Goal: Task Accomplishment & Management: Manage account settings

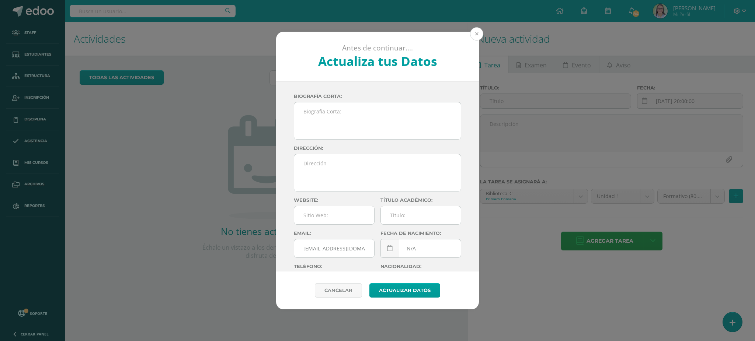
click at [476, 33] on button at bounding box center [476, 33] width 13 height 13
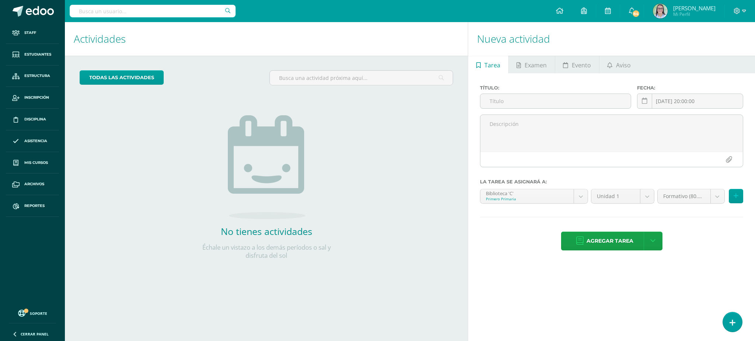
click at [95, 12] on input "text" at bounding box center [153, 11] width 166 height 13
type input "tecnología primero"
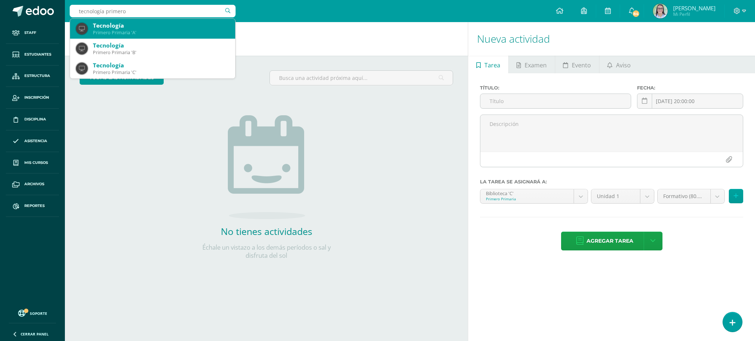
click at [155, 33] on div "Primero Primaria 'A'" at bounding box center [161, 32] width 136 height 6
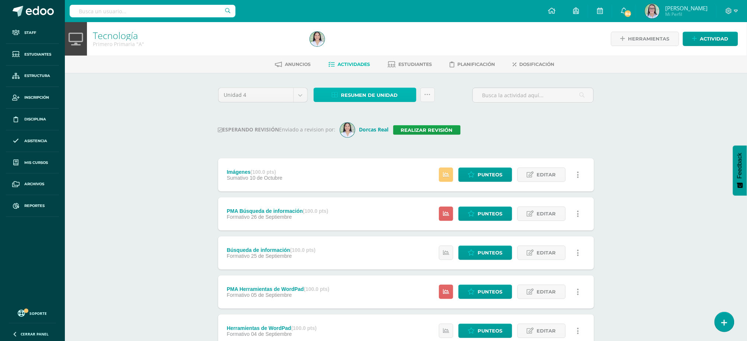
drag, startPoint x: 386, startPoint y: 96, endPoint x: 373, endPoint y: 96, distance: 12.9
click at [385, 96] on span "Resumen de unidad" at bounding box center [369, 95] width 57 height 14
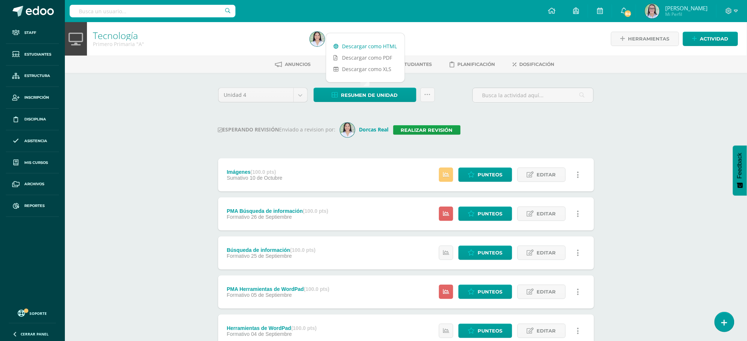
click at [383, 42] on link "Descargar como HTML" at bounding box center [365, 46] width 79 height 11
click at [419, 130] on link "Realizar revisión" at bounding box center [426, 130] width 67 height 10
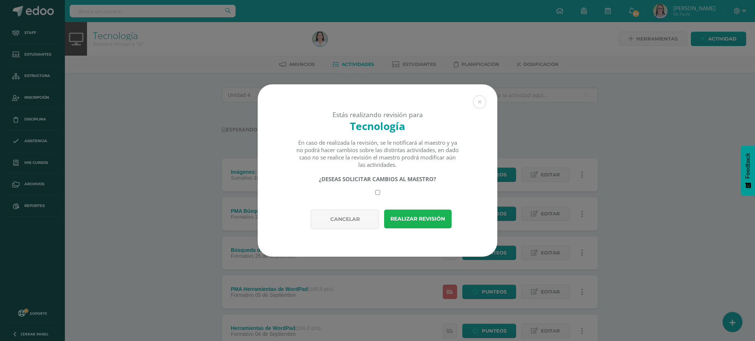
click at [415, 214] on button "Realizar revisión" at bounding box center [417, 219] width 67 height 19
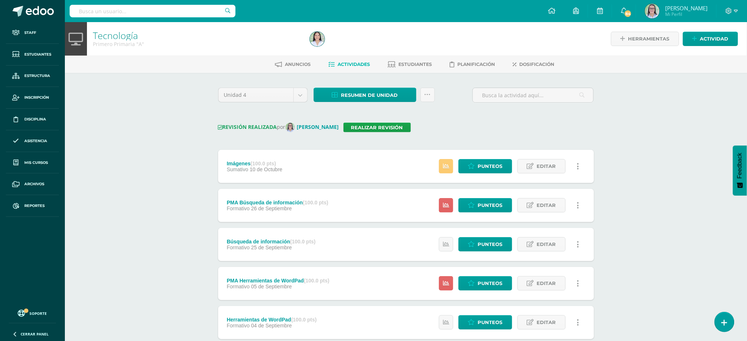
click at [167, 16] on input "text" at bounding box center [153, 11] width 166 height 13
type input "tecnología primero"
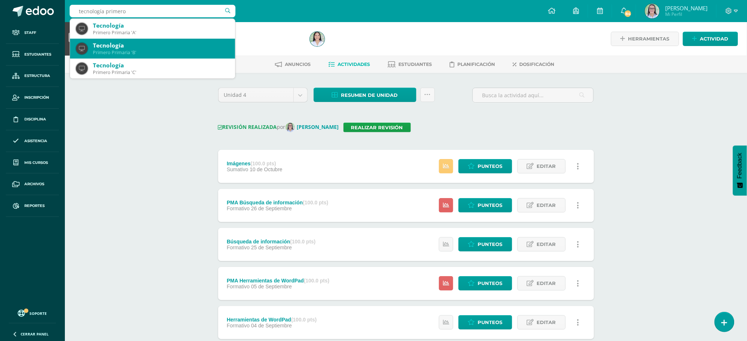
click at [149, 52] on div "Primero Primaria 'B'" at bounding box center [161, 52] width 136 height 6
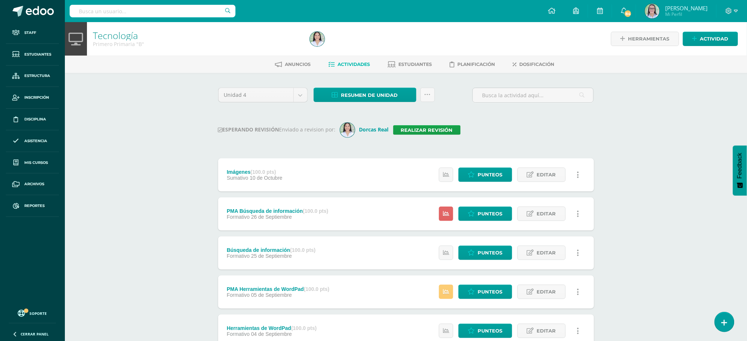
click at [358, 86] on div "Unidad 4 Unidad 1 Unidad 2 Unidad 3 Unidad 4 Resumen de unidad Descargar como H…" at bounding box center [407, 274] width 406 height 402
click at [357, 94] on span "Resumen de unidad" at bounding box center [369, 95] width 57 height 14
click at [356, 47] on link "Descargar como HTML" at bounding box center [365, 46] width 79 height 11
click at [416, 127] on link "Realizar revisión" at bounding box center [426, 130] width 67 height 10
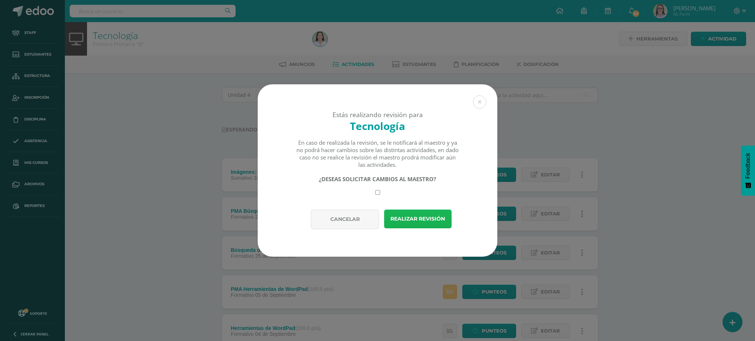
click at [428, 221] on button "Realizar revisión" at bounding box center [417, 219] width 67 height 19
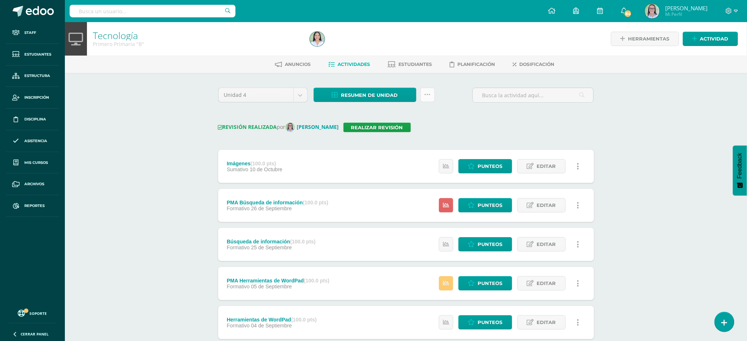
click at [426, 93] on icon at bounding box center [428, 95] width 6 height 6
click at [427, 134] on link "Enviar punteos a revision" at bounding box center [409, 136] width 81 height 18
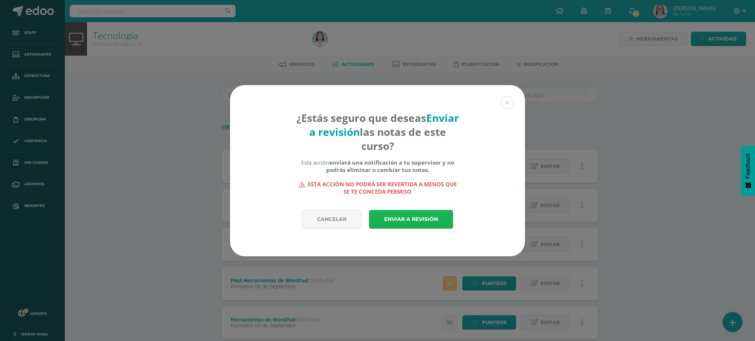
click at [385, 220] on link "Enviar a revisión" at bounding box center [411, 219] width 84 height 19
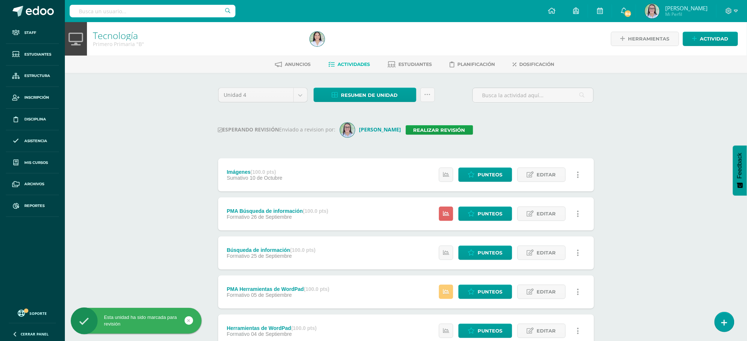
click at [143, 14] on input "text" at bounding box center [153, 11] width 166 height 13
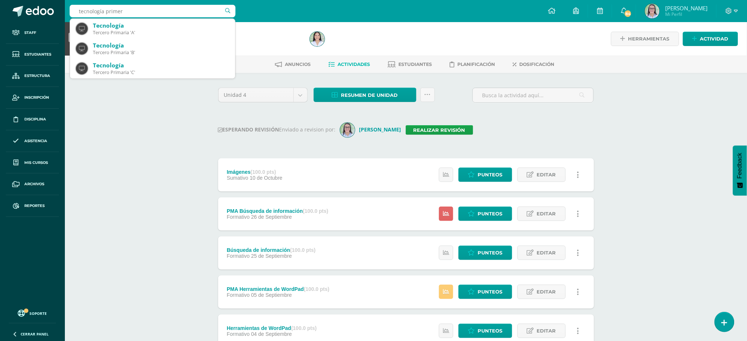
type input "tecnología primero"
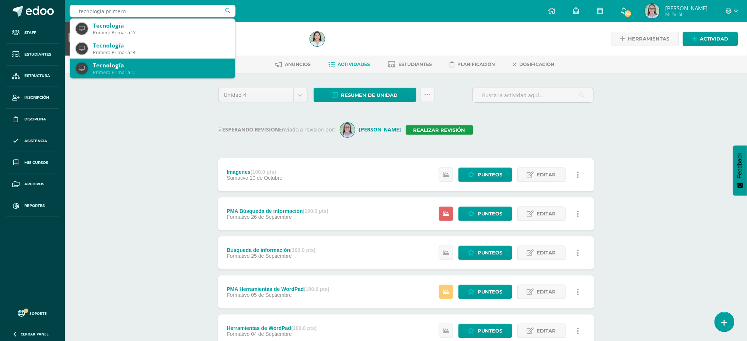
click at [120, 63] on div "Tecnología" at bounding box center [161, 66] width 136 height 8
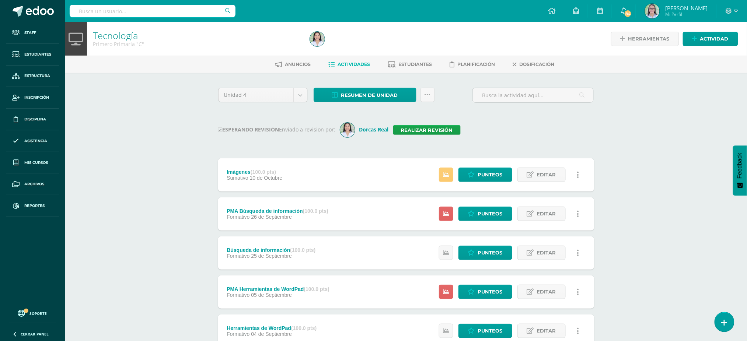
click at [344, 105] on div "Resumen de unidad Descargar como HTML Descargar como PDF Descargar como XLS Sub…" at bounding box center [374, 98] width 127 height 21
click at [344, 95] on span "Resumen de unidad" at bounding box center [369, 95] width 57 height 14
click at [337, 42] on link "Descargar como HTML" at bounding box center [365, 46] width 79 height 11
drag, startPoint x: 449, startPoint y: 129, endPoint x: 441, endPoint y: 129, distance: 7.8
click at [448, 129] on link "Realizar revisión" at bounding box center [426, 130] width 67 height 10
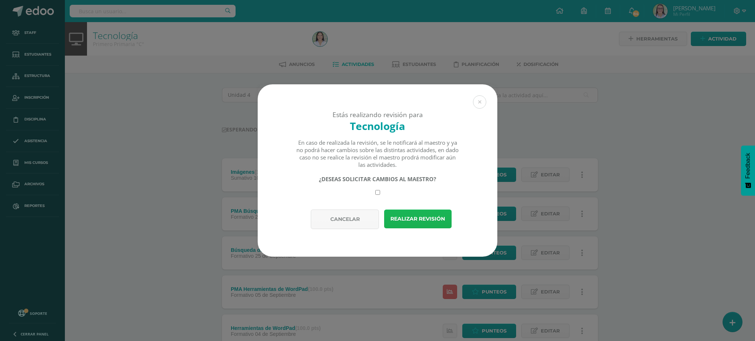
click at [410, 222] on button "Realizar revisión" at bounding box center [417, 219] width 67 height 19
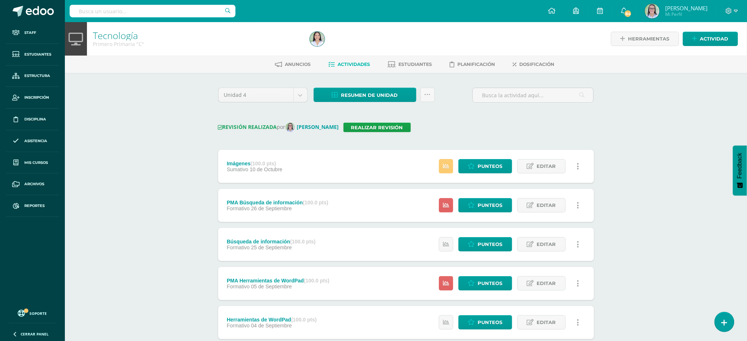
click at [132, 11] on input "text" at bounding box center [153, 11] width 166 height 13
click at [108, 10] on input "text" at bounding box center [153, 11] width 166 height 13
type input "tecnología primero"
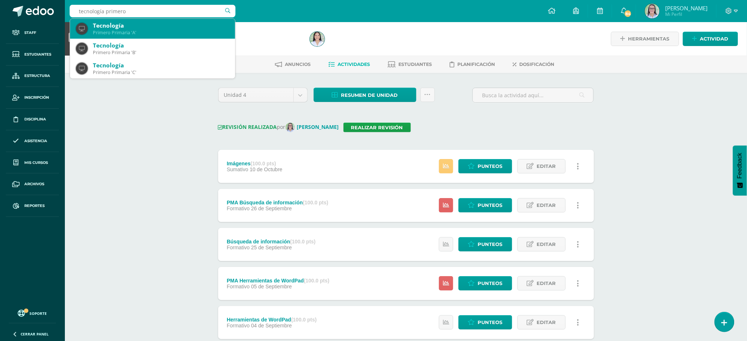
click at [155, 32] on div "Primero Primaria 'A'" at bounding box center [161, 32] width 136 height 6
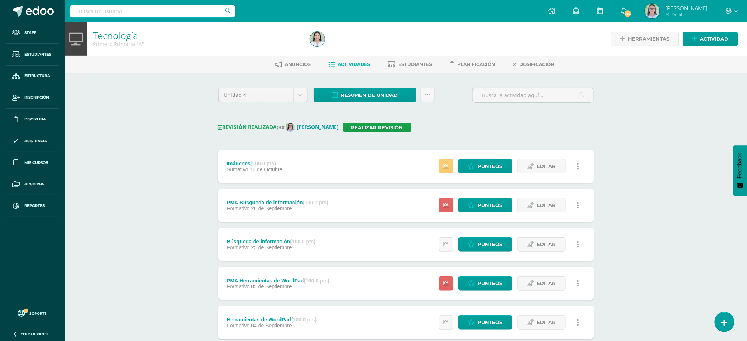
click at [189, 12] on input "text" at bounding box center [153, 11] width 166 height 13
click at [333, 100] on link "Resumen de unidad" at bounding box center [365, 95] width 103 height 14
click at [349, 45] on link "Descargar como HTML" at bounding box center [365, 46] width 79 height 11
click at [378, 125] on link "Realizar revisión" at bounding box center [377, 128] width 67 height 10
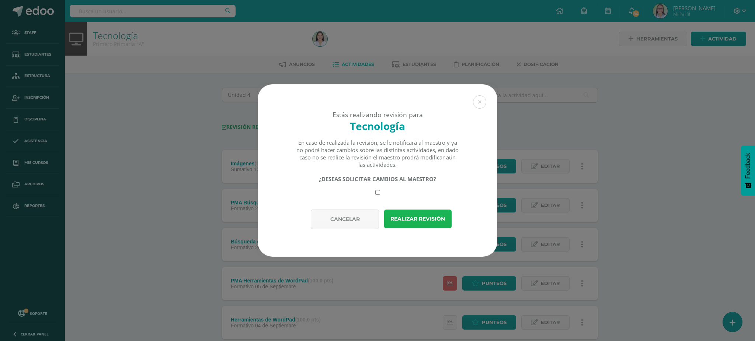
click at [407, 215] on button "Realizar revisión" at bounding box center [417, 219] width 67 height 19
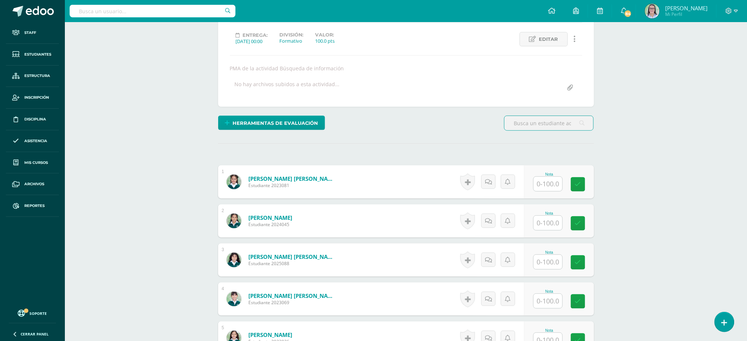
scroll to position [98, 0]
click at [562, 226] on input "text" at bounding box center [548, 223] width 29 height 14
type input "100"
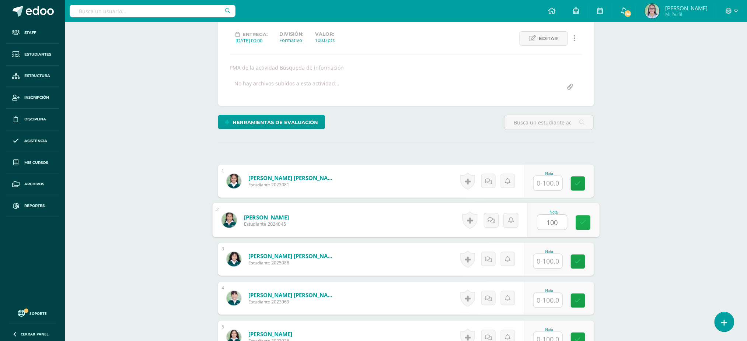
click at [582, 222] on icon at bounding box center [583, 223] width 7 height 6
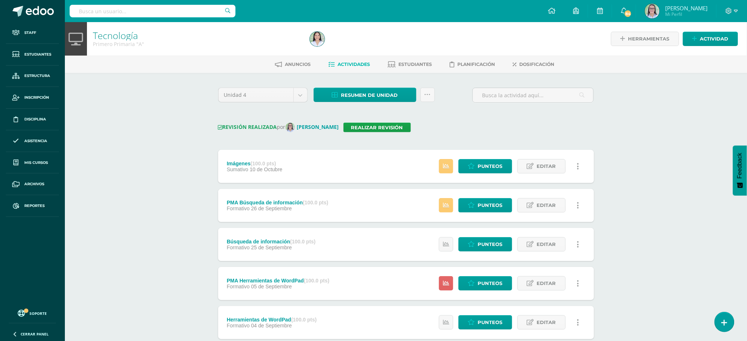
click at [117, 13] on input "text" at bounding box center [153, 11] width 166 height 13
type input "tecnología segundo"
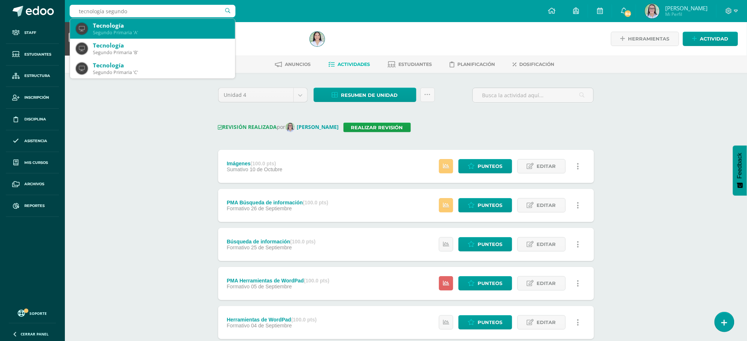
click at [116, 27] on div "Tecnología" at bounding box center [161, 26] width 136 height 8
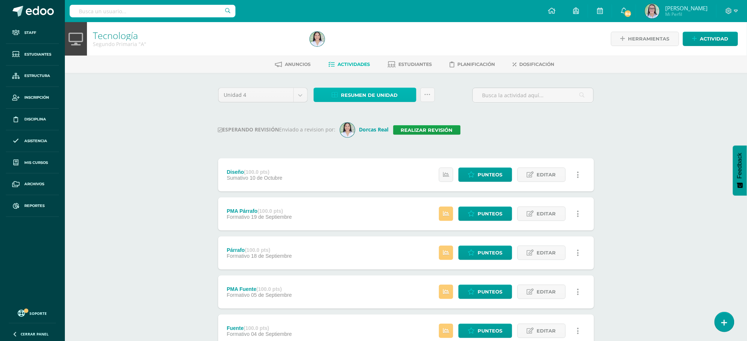
click at [358, 94] on span "Resumen de unidad" at bounding box center [369, 95] width 57 height 14
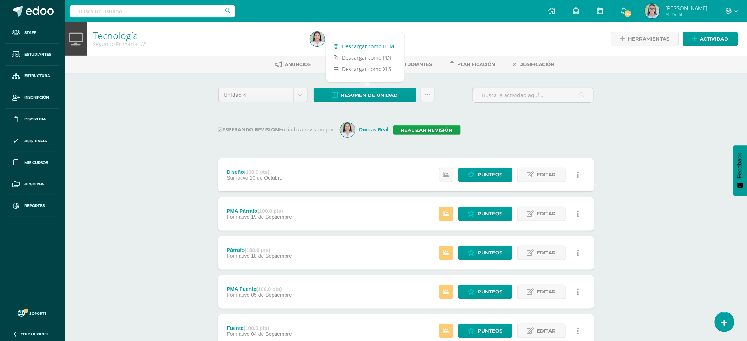
click at [367, 45] on link "Descargar como HTML" at bounding box center [365, 46] width 79 height 11
click at [431, 128] on link "Realizar revisión" at bounding box center [426, 130] width 67 height 10
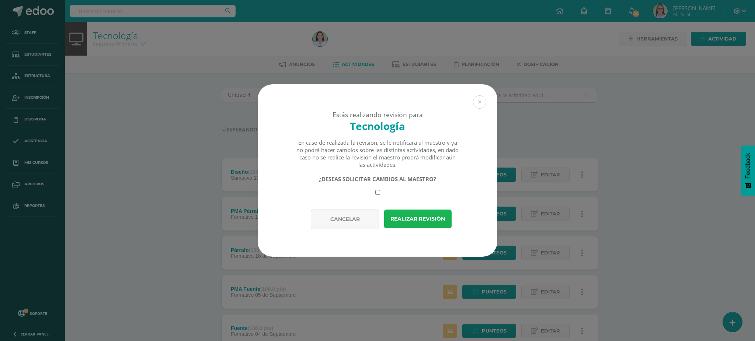
click at [409, 217] on button "Realizar revisión" at bounding box center [417, 219] width 67 height 19
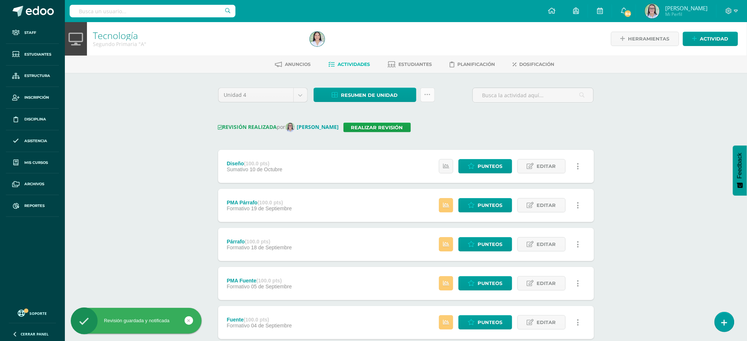
click at [427, 96] on icon at bounding box center [428, 95] width 6 height 6
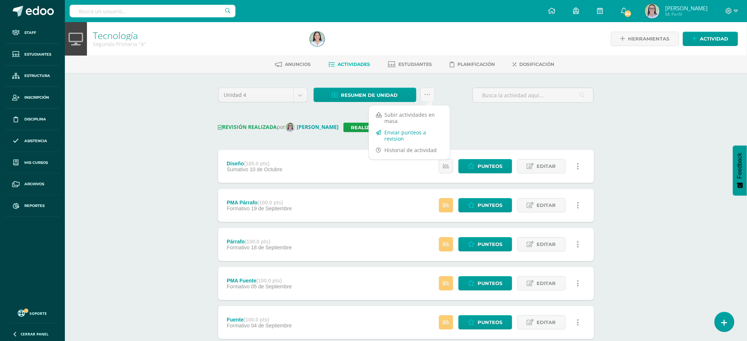
click at [414, 132] on link "Enviar punteos a revision" at bounding box center [409, 136] width 81 height 18
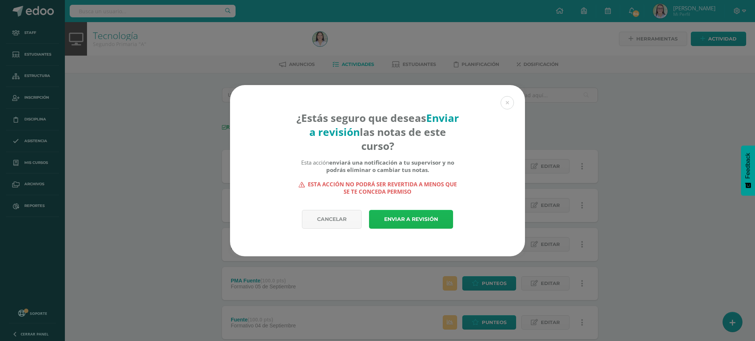
click at [409, 217] on link "Enviar a revisión" at bounding box center [411, 219] width 84 height 19
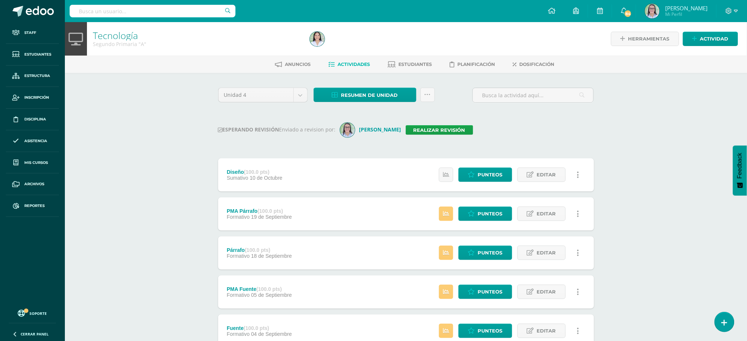
click at [103, 10] on input "text" at bounding box center [153, 11] width 166 height 13
type input "tecnología segundo"
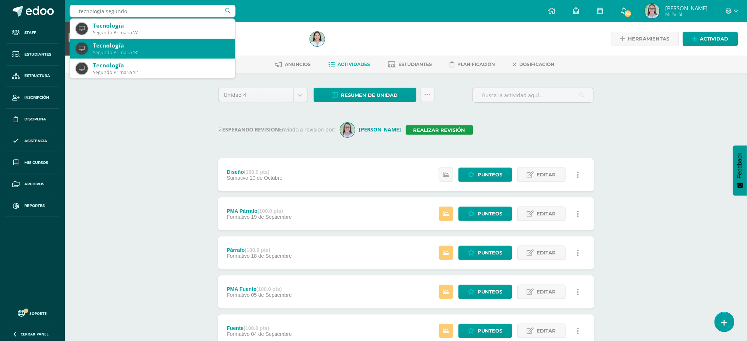
click at [101, 46] on div "Tecnología" at bounding box center [161, 46] width 136 height 8
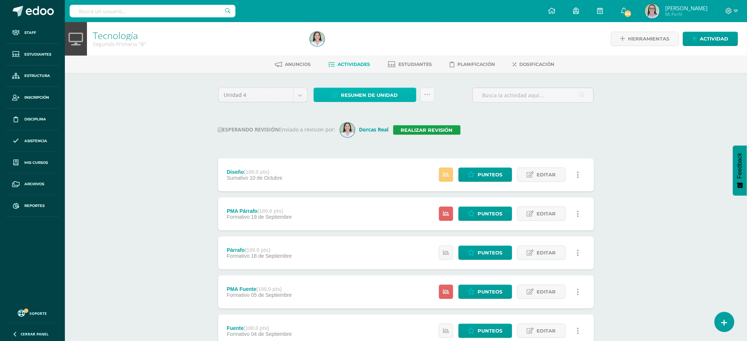
click at [350, 93] on span "Resumen de unidad" at bounding box center [369, 95] width 57 height 14
click at [359, 39] on div "Descargar como HTML Descargar como PDF Descargar como XLS" at bounding box center [365, 58] width 79 height 50
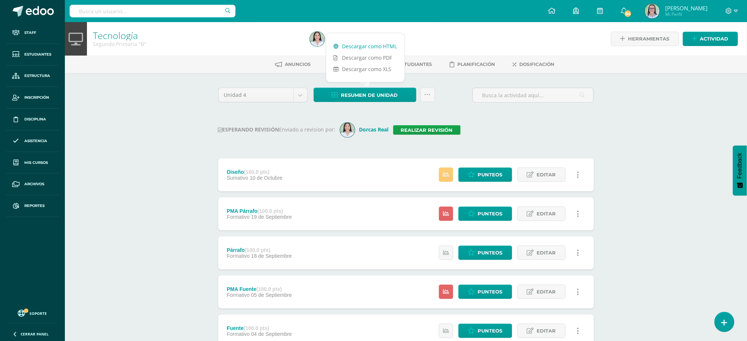
click at [352, 46] on link "Descargar como HTML" at bounding box center [365, 46] width 79 height 11
click at [420, 132] on link "Realizar revisión" at bounding box center [426, 130] width 67 height 10
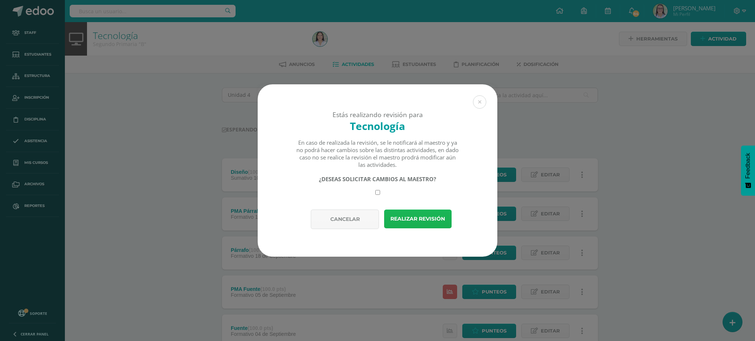
click at [411, 221] on button "Realizar revisión" at bounding box center [417, 219] width 67 height 19
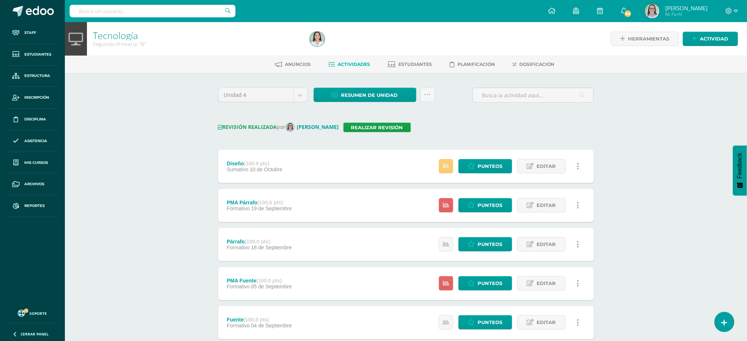
click at [108, 15] on input "text" at bounding box center [153, 11] width 166 height 13
type input "tecnología segundo"
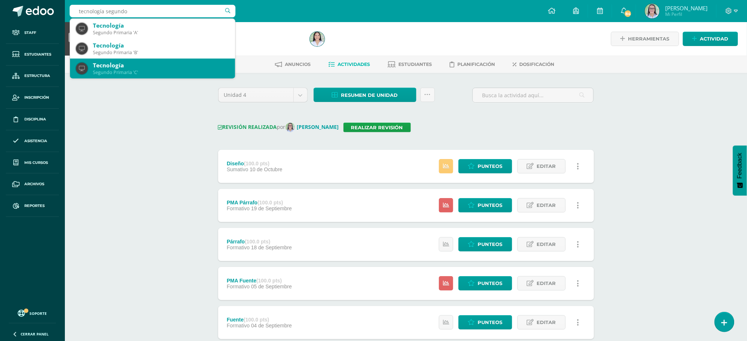
click at [106, 70] on div "Segundo Primaria 'C'" at bounding box center [161, 72] width 136 height 6
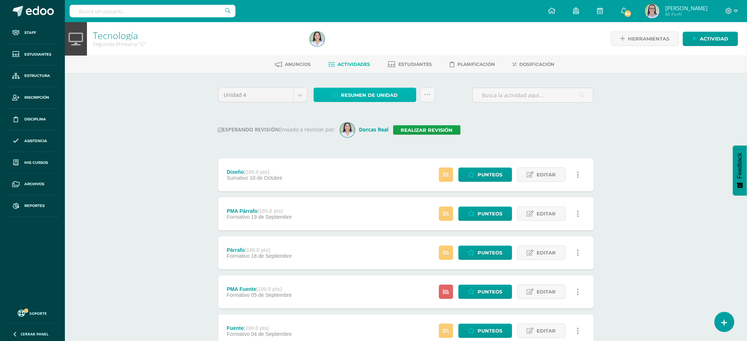
click at [345, 91] on span "Resumen de unidad" at bounding box center [369, 95] width 57 height 14
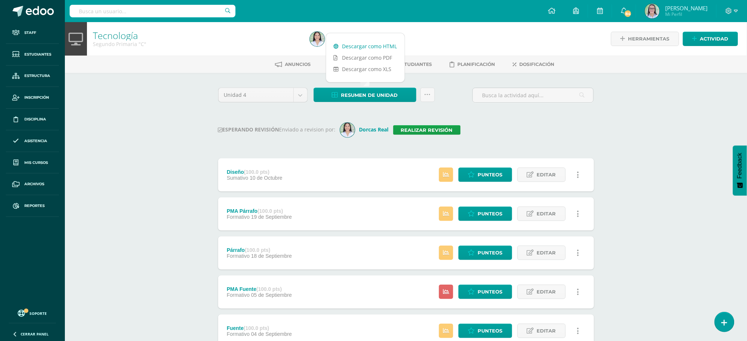
click at [360, 44] on link "Descargar como HTML" at bounding box center [365, 46] width 79 height 11
click at [455, 130] on link "Realizar revisión" at bounding box center [426, 130] width 67 height 10
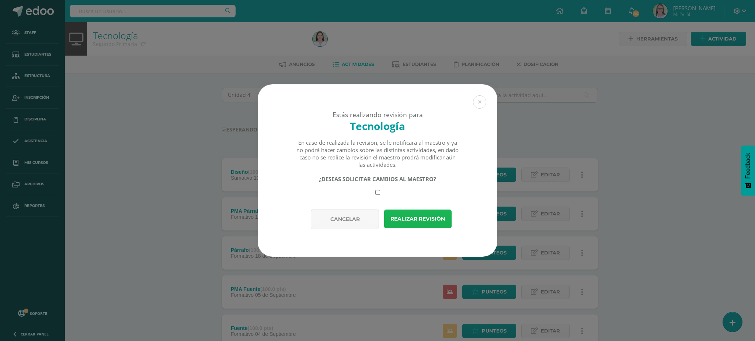
click at [416, 218] on button "Realizar revisión" at bounding box center [417, 219] width 67 height 19
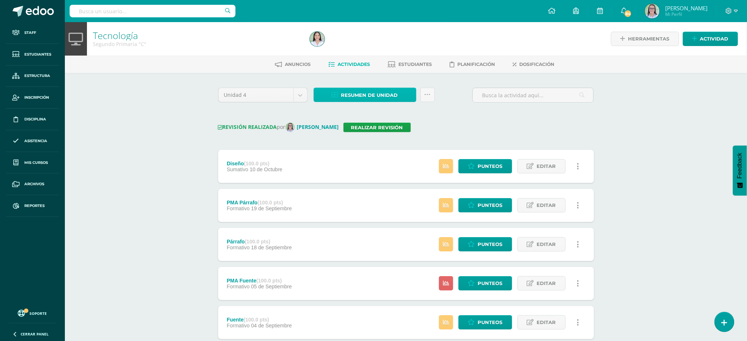
click at [379, 93] on span "Resumen de unidad" at bounding box center [369, 95] width 57 height 14
click at [170, 101] on div "Tecnología Segundo Primaria "C" Herramientas Detalle de asistencias Actividad A…" at bounding box center [406, 244] width 682 height 445
click at [428, 93] on icon at bounding box center [428, 95] width 6 height 6
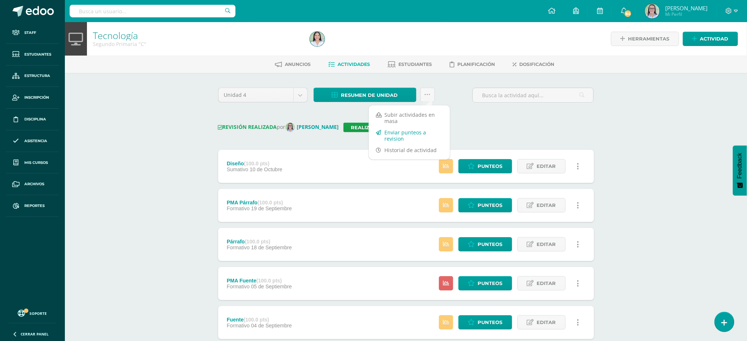
click at [436, 133] on link "Enviar punteos a revision" at bounding box center [409, 136] width 81 height 18
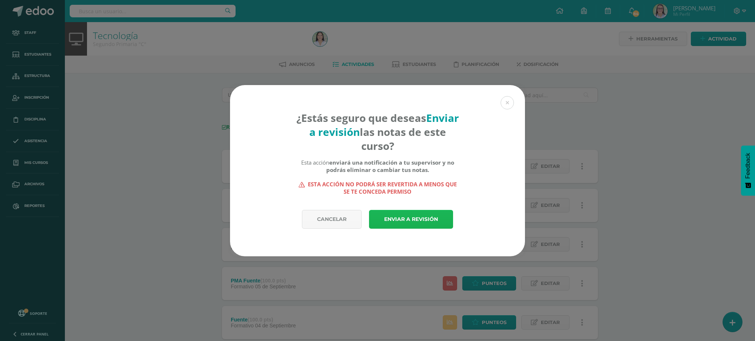
click at [409, 214] on link "Enviar a revisión" at bounding box center [411, 219] width 84 height 19
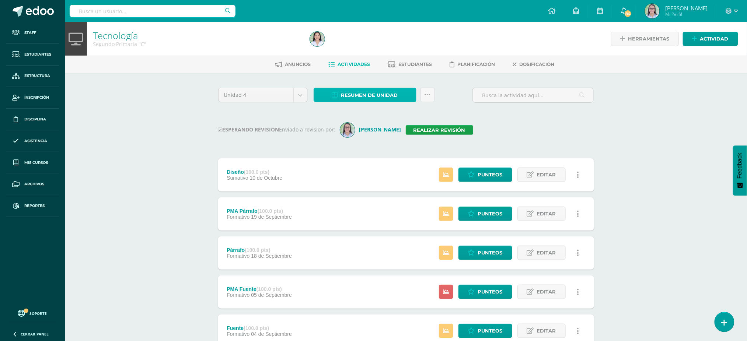
click at [372, 99] on span "Resumen de unidad" at bounding box center [369, 95] width 57 height 14
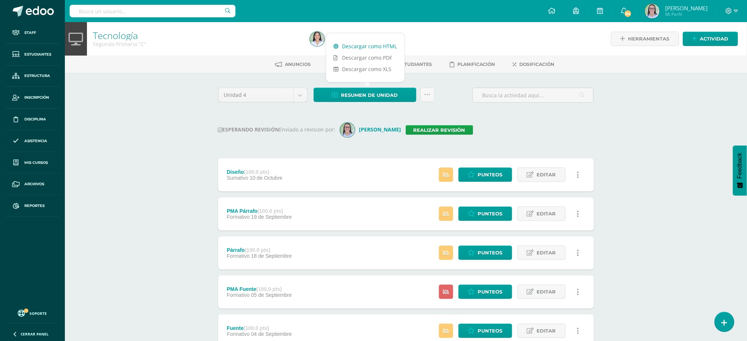
click at [348, 47] on link "Descargar como HTML" at bounding box center [365, 46] width 79 height 11
click at [161, 14] on input "text" at bounding box center [153, 11] width 166 height 13
type input "tecnología tercero"
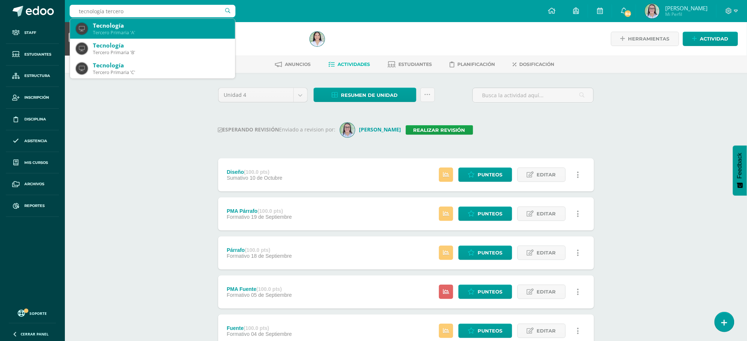
click at [145, 30] on div "Tercero Primaria 'A'" at bounding box center [161, 32] width 136 height 6
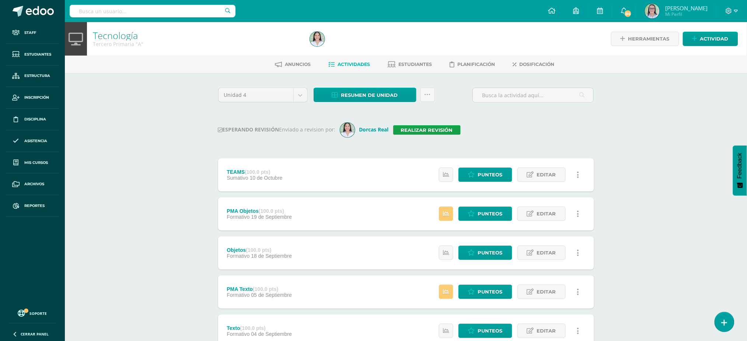
click at [165, 7] on input "text" at bounding box center [153, 11] width 166 height 13
type input "tecnología segundo"
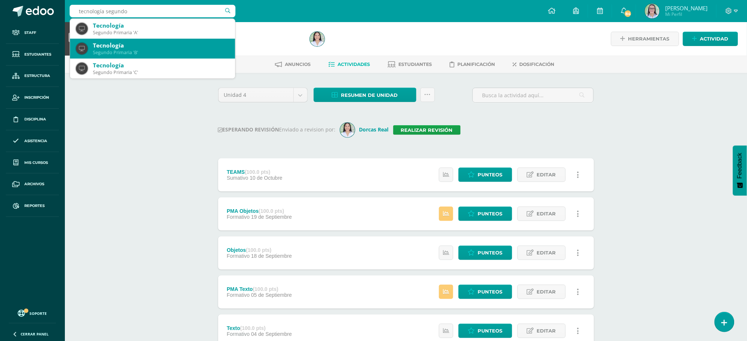
click at [131, 46] on div "Tecnología" at bounding box center [161, 46] width 136 height 8
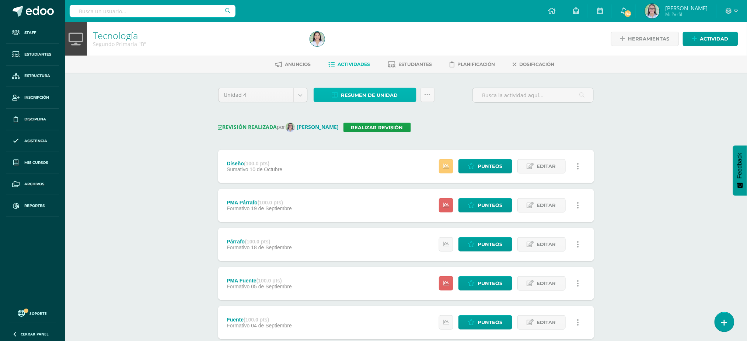
click at [345, 93] on span "Resumen de unidad" at bounding box center [369, 95] width 57 height 14
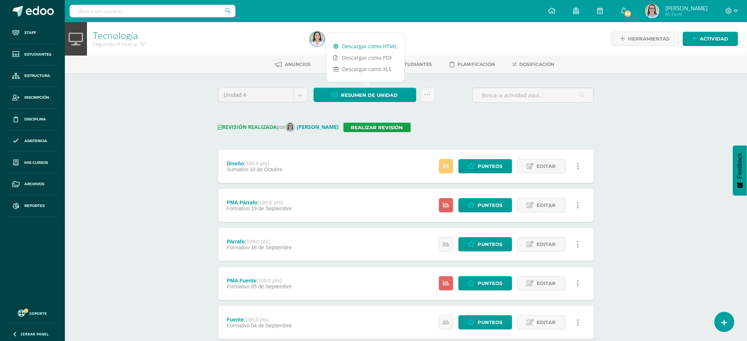
click at [355, 43] on link "Descargar como HTML" at bounding box center [365, 46] width 79 height 11
click at [360, 128] on link "Realizar revisión" at bounding box center [377, 128] width 67 height 10
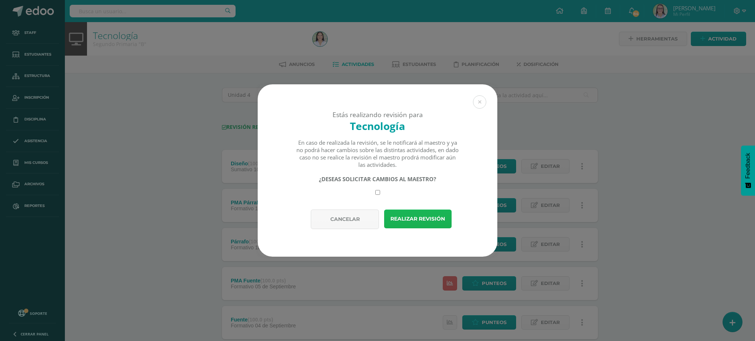
click at [424, 217] on button "Realizar revisión" at bounding box center [417, 219] width 67 height 19
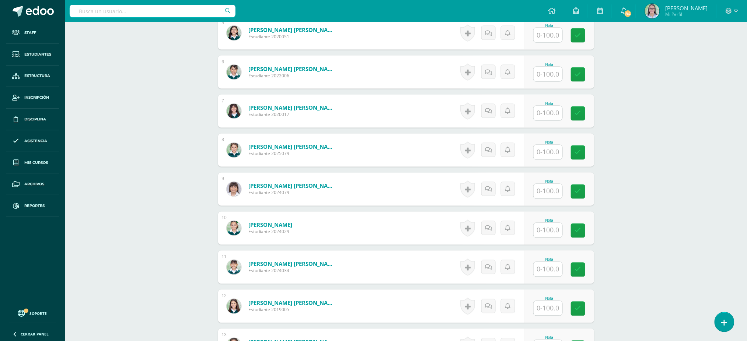
scroll to position [389, 0]
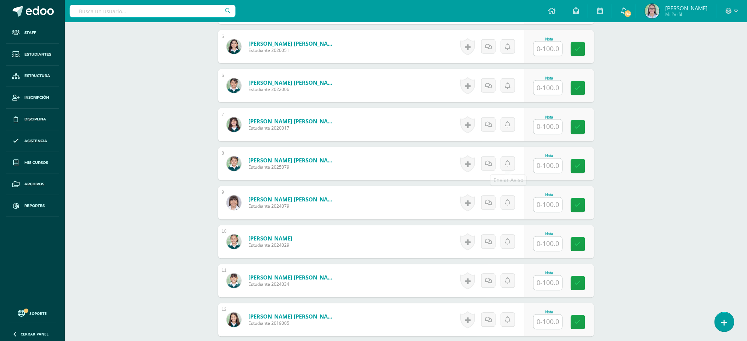
click at [545, 168] on input "text" at bounding box center [548, 166] width 29 height 14
type input "76"
click at [585, 167] on icon at bounding box center [583, 166] width 7 height 6
click at [94, 10] on input "text" at bounding box center [153, 11] width 166 height 13
click at [164, 10] on input "text" at bounding box center [153, 11] width 166 height 13
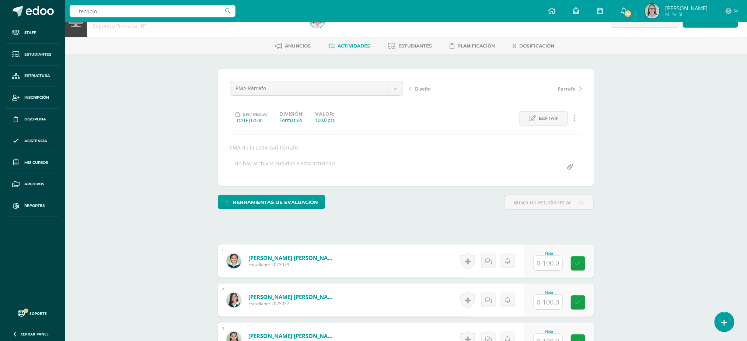
scroll to position [0, 0]
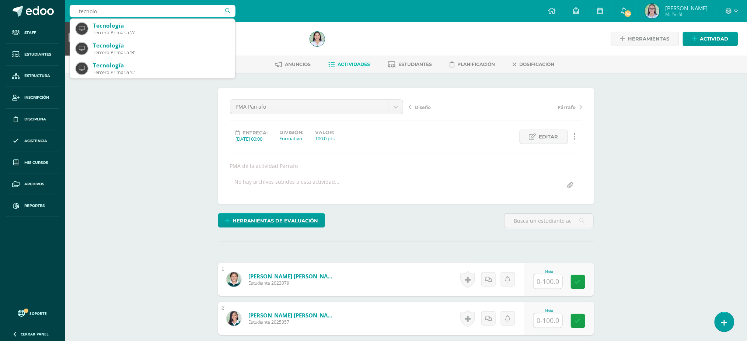
type input "tecnolo"
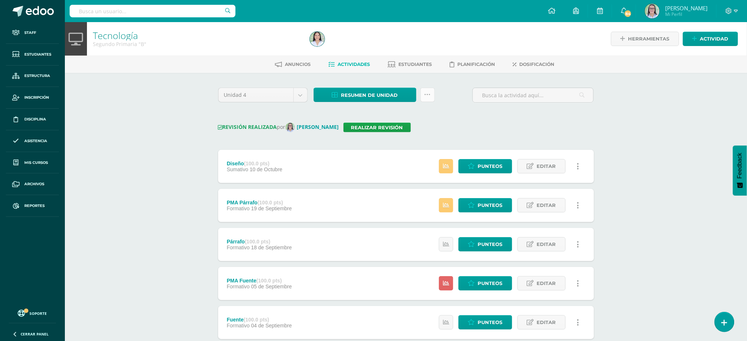
click at [425, 95] on icon at bounding box center [428, 95] width 6 height 6
click at [429, 135] on link "Enviar punteos a revision" at bounding box center [409, 136] width 81 height 18
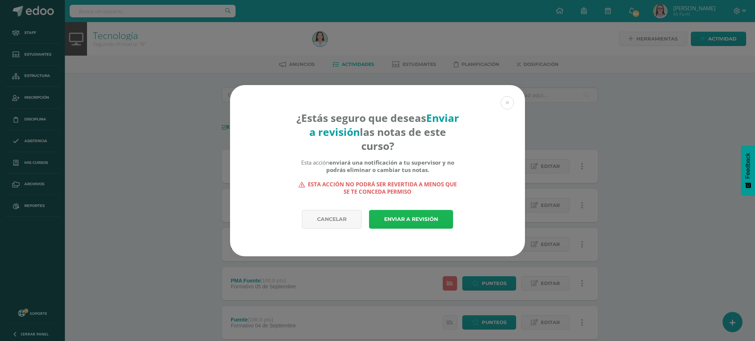
click at [408, 217] on link "Enviar a revisión" at bounding box center [411, 219] width 84 height 19
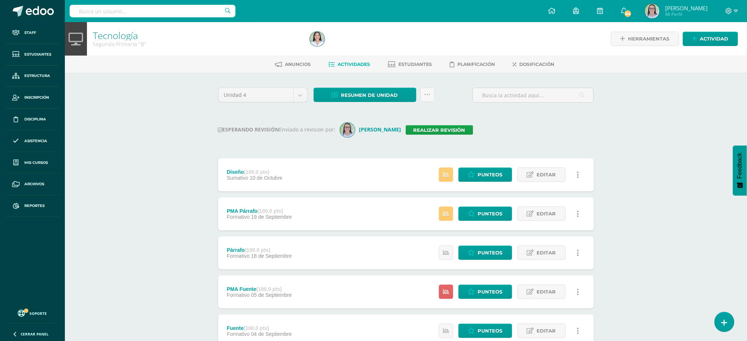
click at [154, 14] on input "text" at bounding box center [153, 11] width 166 height 13
type input "tecnología tercero"
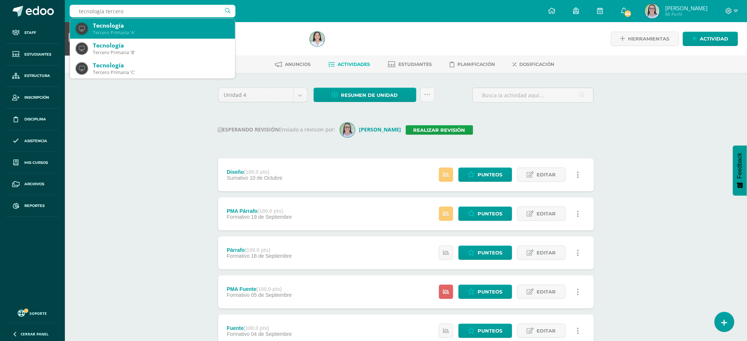
click at [132, 25] on div "Tecnología" at bounding box center [161, 26] width 136 height 8
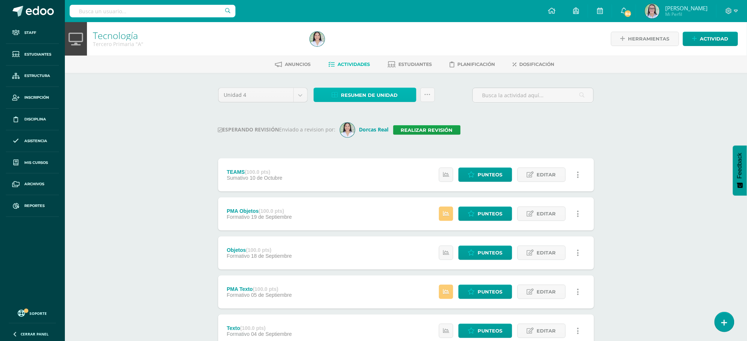
click at [341, 92] on link "Resumen de unidad" at bounding box center [365, 95] width 103 height 14
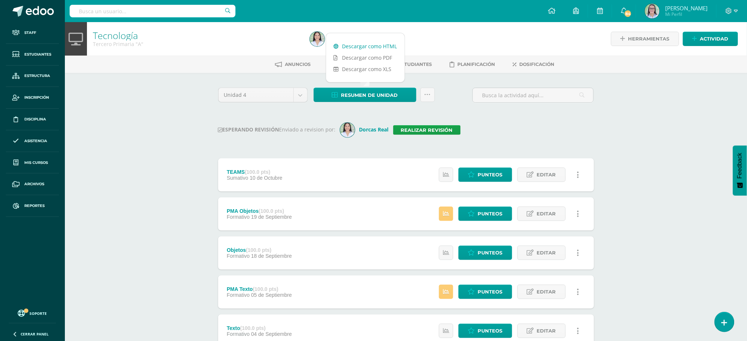
click at [349, 46] on link "Descargar como HTML" at bounding box center [365, 46] width 79 height 11
click at [412, 128] on link "Realizar revisión" at bounding box center [426, 130] width 67 height 10
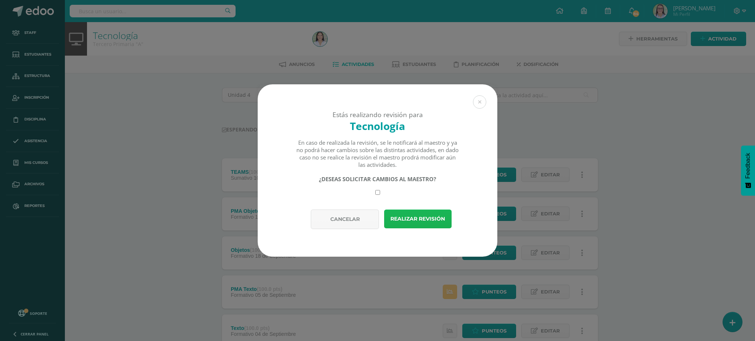
click at [409, 218] on button "Realizar revisión" at bounding box center [417, 219] width 67 height 19
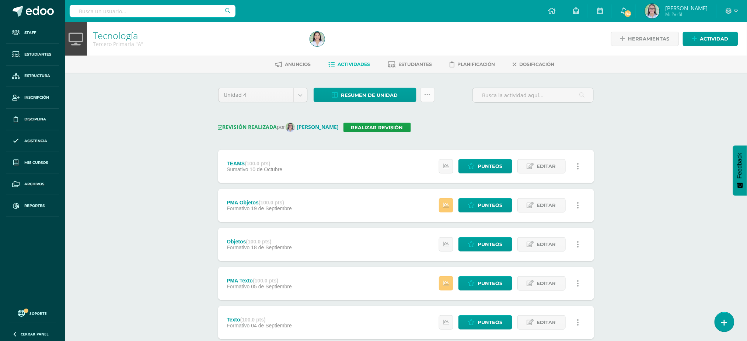
click at [424, 97] on link at bounding box center [428, 95] width 14 height 14
click at [409, 135] on link "Enviar punteos a revision" at bounding box center [409, 136] width 81 height 18
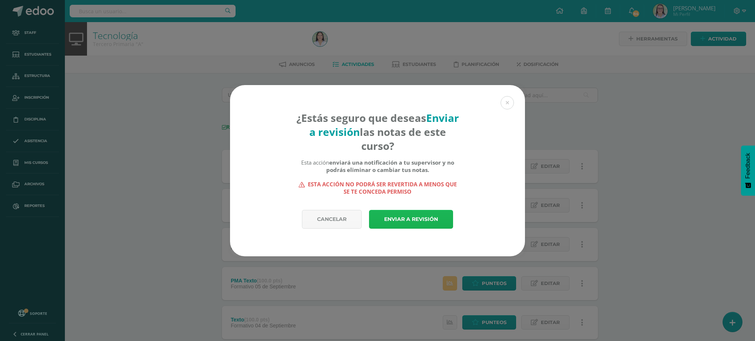
click at [438, 221] on link "Enviar a revisión" at bounding box center [411, 219] width 84 height 19
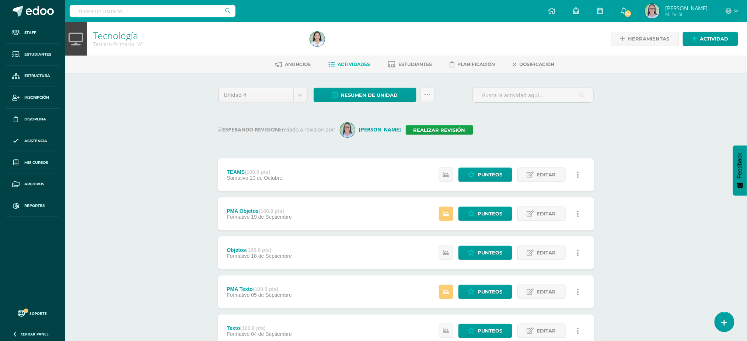
click at [127, 10] on input "text" at bounding box center [153, 11] width 166 height 13
type input "tecnología tercero"
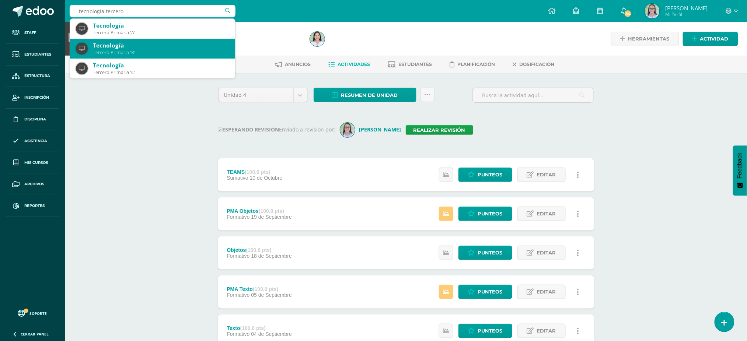
click at [113, 49] on div "Tercero Primaria 'B'" at bounding box center [161, 52] width 136 height 6
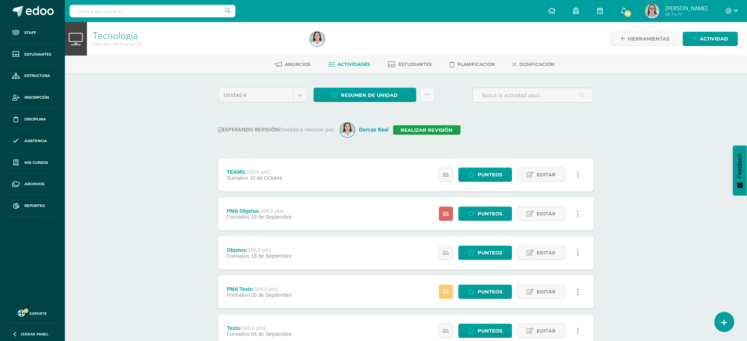
click at [369, 102] on div "Resumen de unidad Descargar como HTML Descargar como PDF Descargar como XLS Sub…" at bounding box center [374, 98] width 127 height 21
click at [371, 93] on span "Resumen de unidad" at bounding box center [369, 95] width 57 height 14
click at [358, 43] on link "Descargar como HTML" at bounding box center [365, 46] width 79 height 11
click at [431, 128] on link "Realizar revisión" at bounding box center [426, 130] width 67 height 10
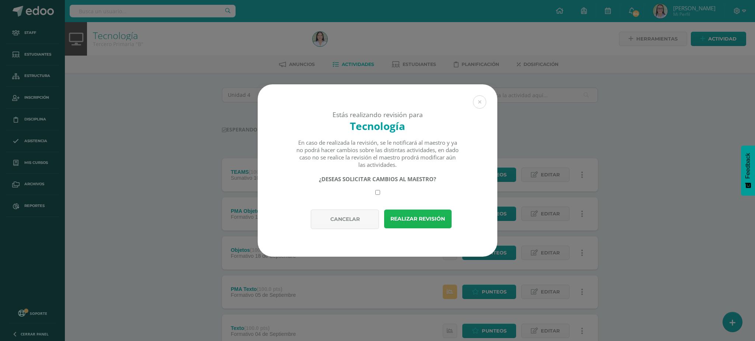
click at [402, 220] on button "Realizar revisión" at bounding box center [417, 219] width 67 height 19
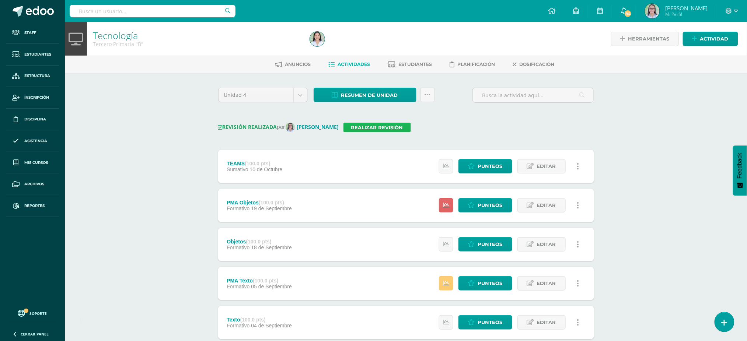
click at [366, 126] on link "Realizar revisión" at bounding box center [377, 128] width 67 height 10
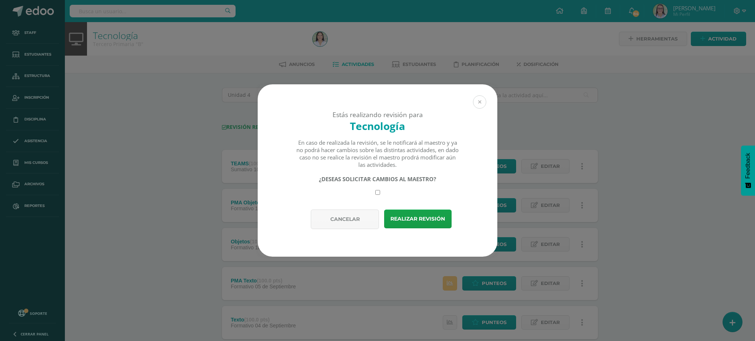
click at [480, 102] on button at bounding box center [479, 101] width 13 height 13
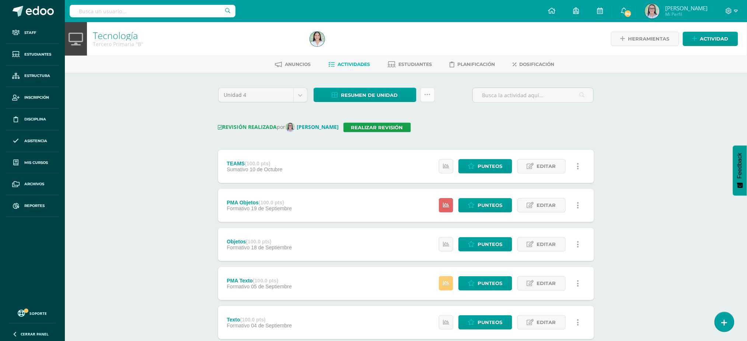
click at [428, 94] on icon at bounding box center [428, 95] width 6 height 6
click at [416, 136] on link "Enviar punteos a revision" at bounding box center [409, 136] width 81 height 18
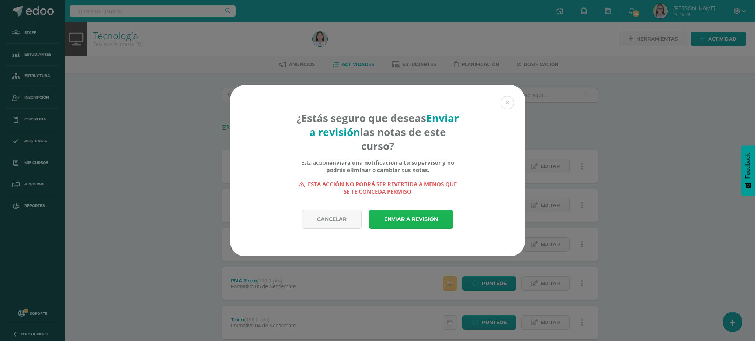
click at [395, 220] on link "Enviar a revisión" at bounding box center [411, 219] width 84 height 19
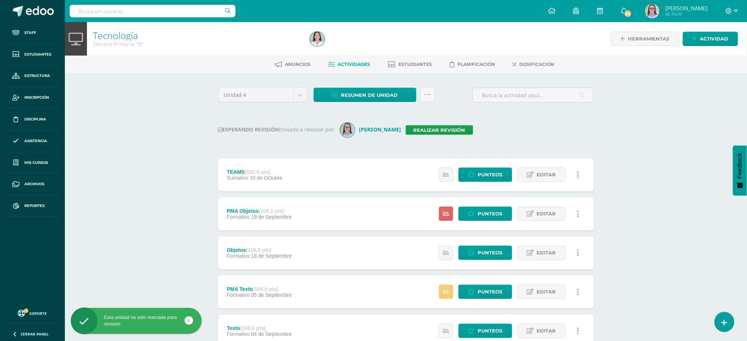
click at [168, 15] on input "text" at bounding box center [153, 11] width 166 height 13
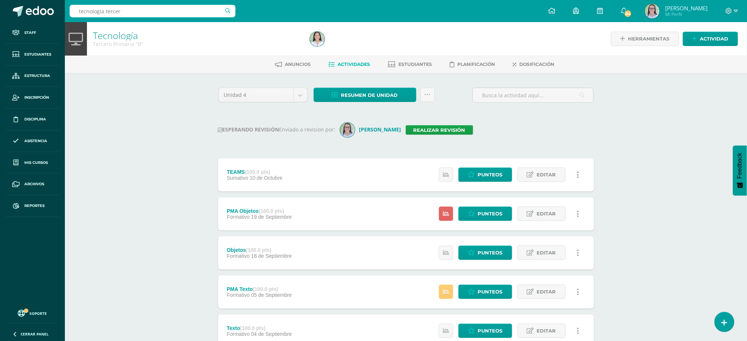
type input "tecnología tercero"
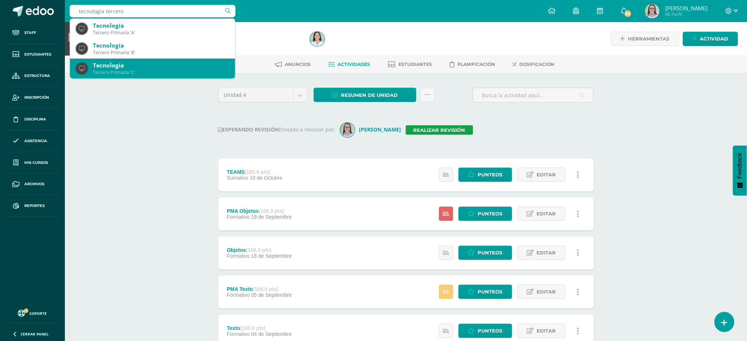
click at [145, 68] on div "Tecnología" at bounding box center [161, 66] width 136 height 8
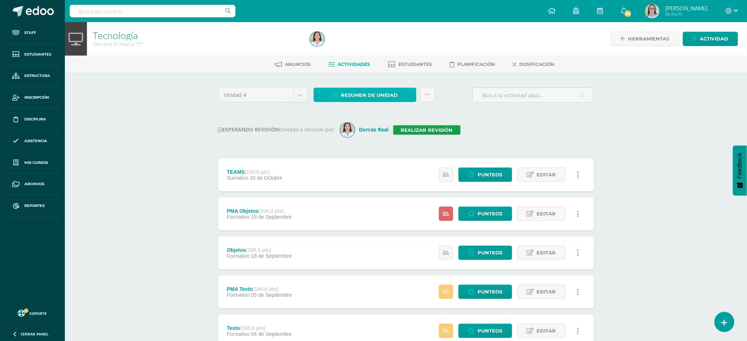
click at [378, 91] on span "Resumen de unidad" at bounding box center [369, 95] width 57 height 14
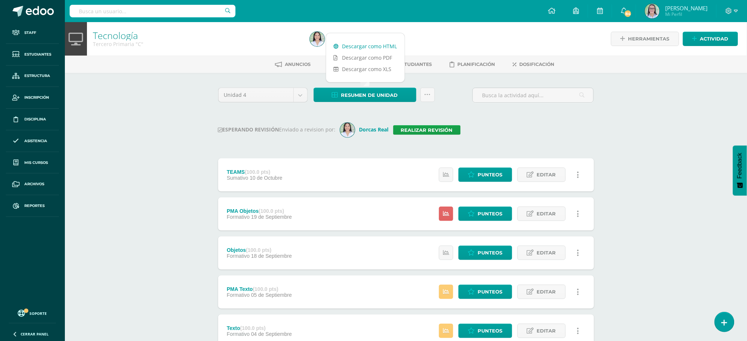
click at [363, 46] on link "Descargar como HTML" at bounding box center [365, 46] width 79 height 11
click at [439, 130] on link "Realizar revisión" at bounding box center [426, 130] width 67 height 10
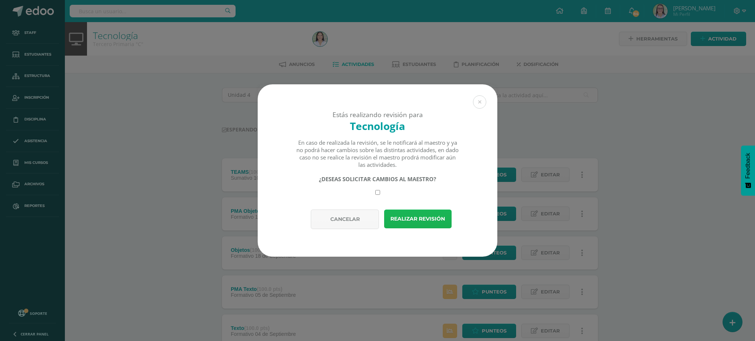
click at [400, 222] on button "Realizar revisión" at bounding box center [417, 219] width 67 height 19
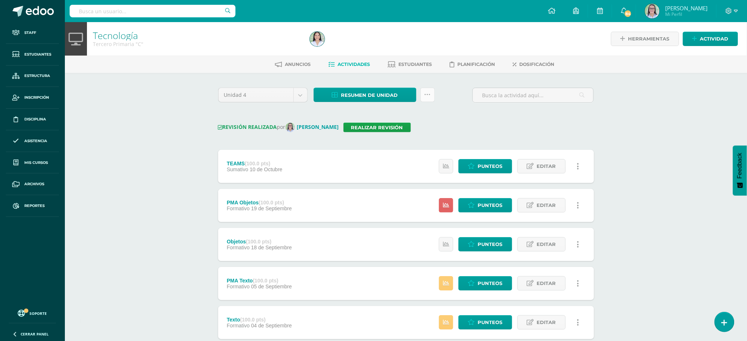
click at [431, 98] on link at bounding box center [428, 95] width 14 height 14
click at [406, 133] on link "Enviar punteos a revision" at bounding box center [409, 136] width 81 height 18
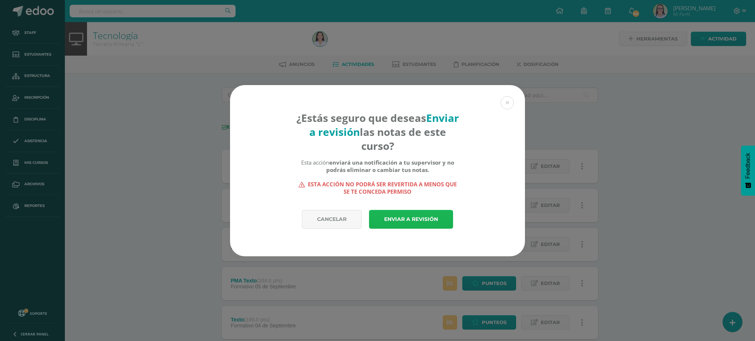
click at [404, 217] on link "Enviar a revisión" at bounding box center [411, 219] width 84 height 19
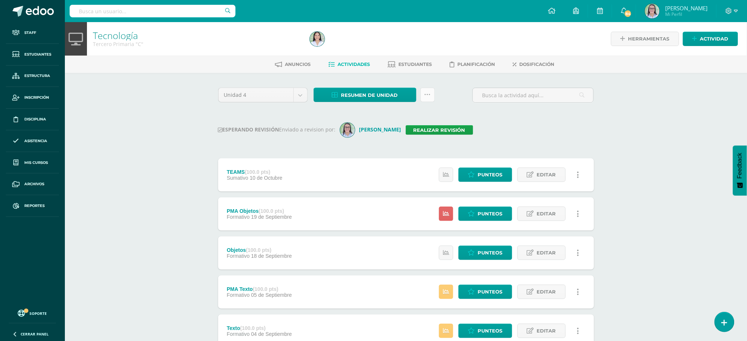
click at [421, 97] on link at bounding box center [428, 95] width 14 height 14
click at [529, 145] on div "Unidad 4 Unidad 1 Unidad 2 Unidad 3 Unidad 4 Resumen de unidad Descargar como H…" at bounding box center [406, 274] width 382 height 373
click at [104, 7] on input "text" at bounding box center [153, 11] width 166 height 13
type input "tecnología cuarto"
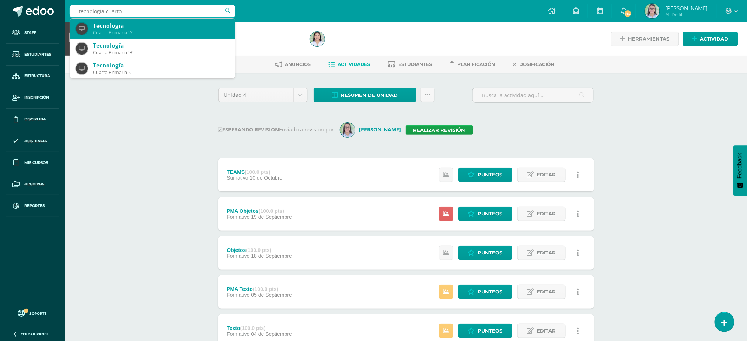
click at [196, 23] on div "Tecnología" at bounding box center [161, 26] width 136 height 8
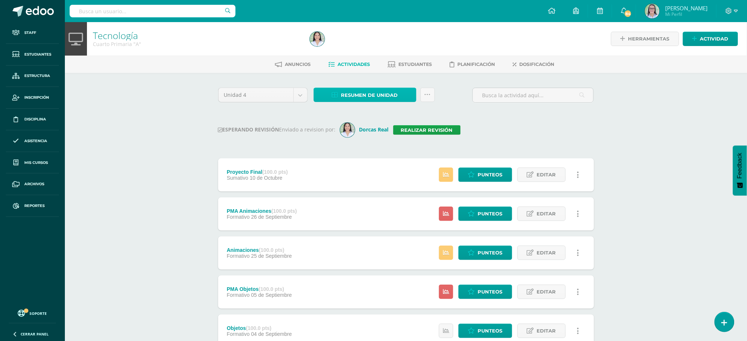
click at [385, 91] on span "Resumen de unidad" at bounding box center [369, 95] width 57 height 14
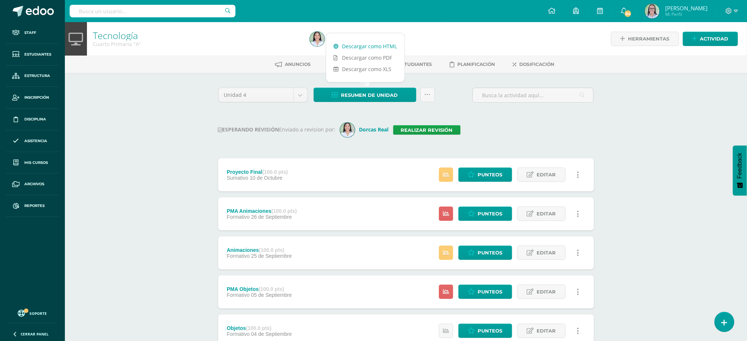
click at [382, 48] on link "Descargar como HTML" at bounding box center [365, 46] width 79 height 11
click at [424, 126] on link "Realizar revisión" at bounding box center [426, 130] width 67 height 10
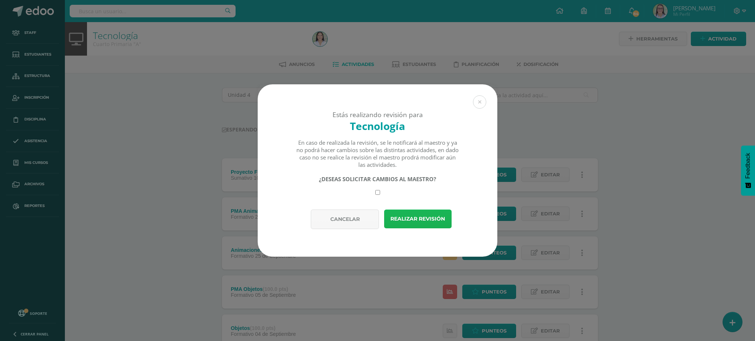
click at [408, 212] on button "Realizar revisión" at bounding box center [417, 219] width 67 height 19
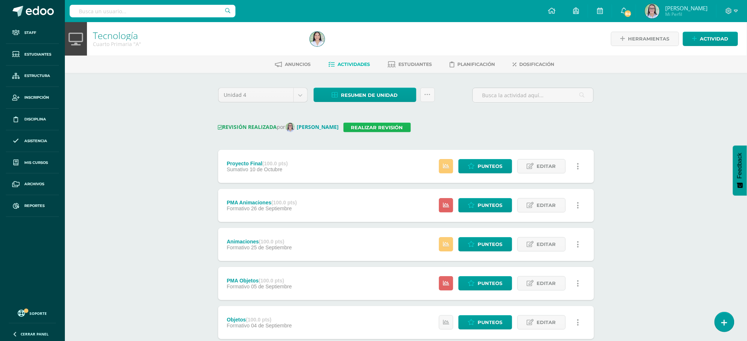
click at [381, 129] on link "Realizar revisión" at bounding box center [377, 128] width 67 height 10
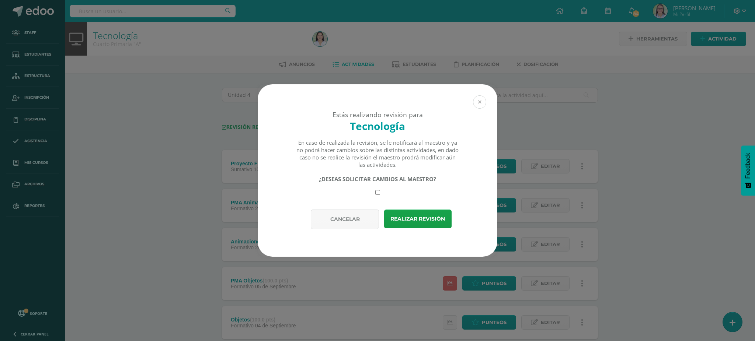
click at [477, 99] on button at bounding box center [479, 101] width 13 height 13
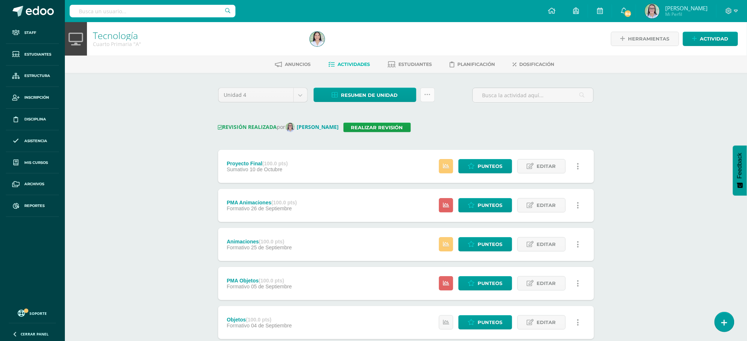
click at [432, 91] on link at bounding box center [428, 95] width 14 height 14
click at [424, 129] on link "Enviar punteos a revision" at bounding box center [409, 136] width 81 height 18
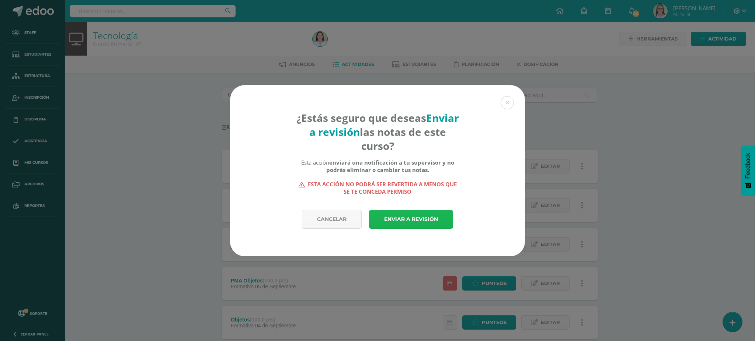
click at [399, 218] on link "Enviar a revisión" at bounding box center [411, 219] width 84 height 19
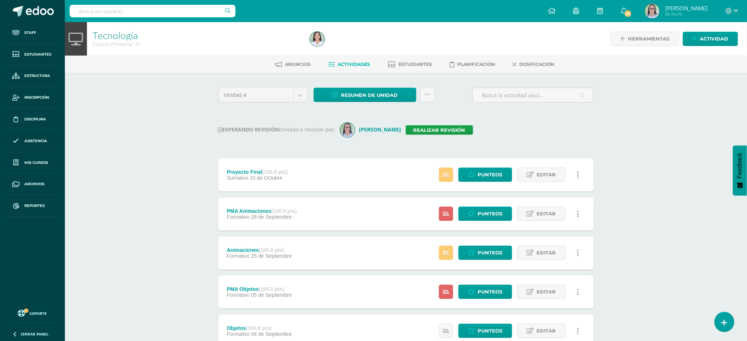
click at [111, 15] on input "text" at bounding box center [153, 11] width 166 height 13
type input "tecnología cuarto"
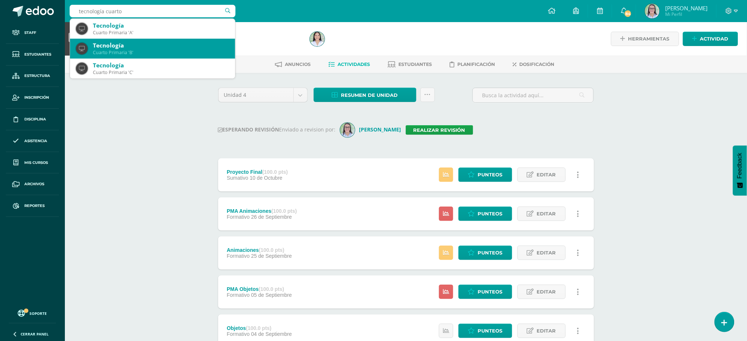
click at [115, 45] on div "Tecnología" at bounding box center [161, 46] width 136 height 8
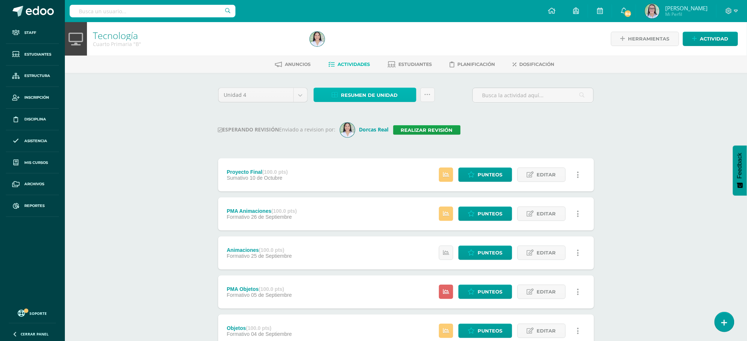
click at [342, 92] on span "Resumen de unidad" at bounding box center [369, 95] width 57 height 14
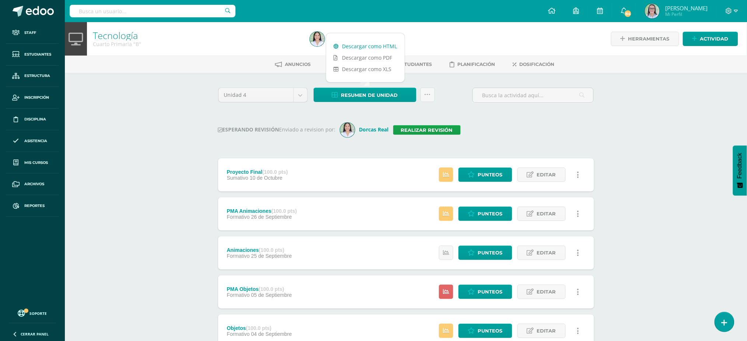
click at [341, 47] on link "Descargar como HTML" at bounding box center [365, 46] width 79 height 11
click at [418, 133] on link "Realizar revisión" at bounding box center [426, 130] width 67 height 10
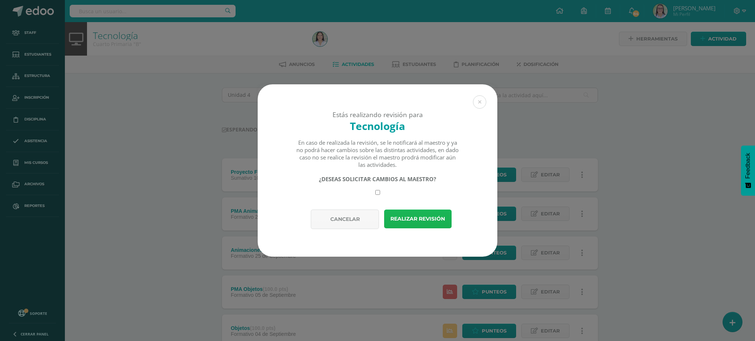
click at [425, 221] on button "Realizar revisión" at bounding box center [417, 219] width 67 height 19
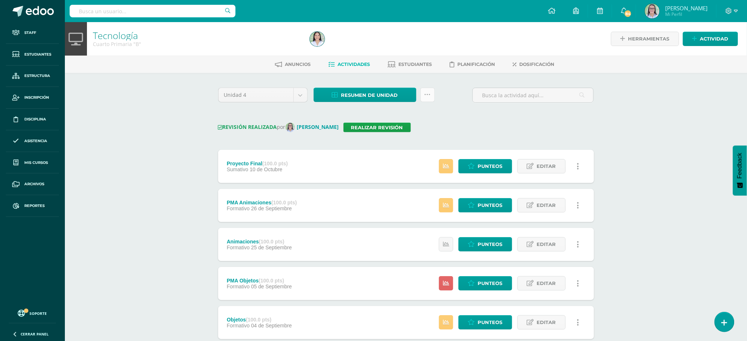
click at [428, 95] on icon at bounding box center [428, 95] width 6 height 6
click at [406, 135] on link "Enviar punteos a revision" at bounding box center [409, 136] width 81 height 18
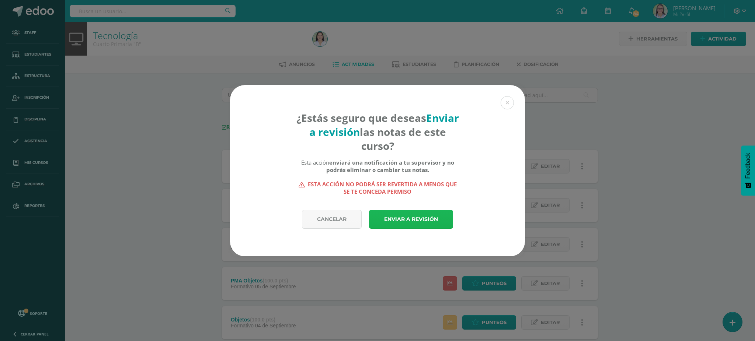
click at [445, 215] on link "Enviar a revisión" at bounding box center [411, 219] width 84 height 19
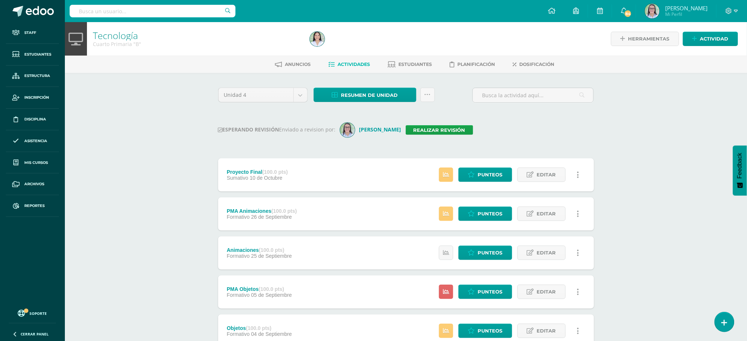
click at [195, 9] on input "text" at bounding box center [153, 11] width 166 height 13
type input "tecnología cuarto"
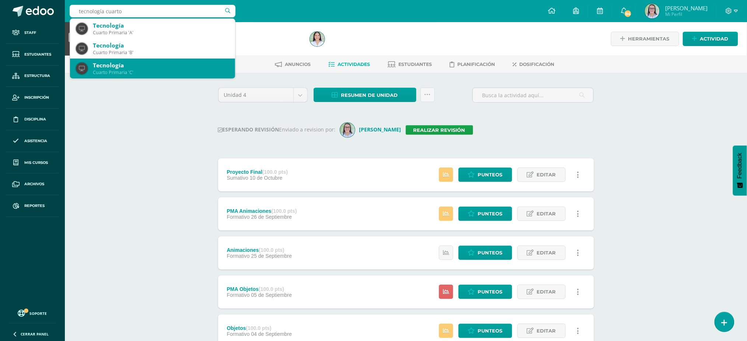
click at [122, 70] on div "Cuarto Primaria 'C'" at bounding box center [161, 72] width 136 height 6
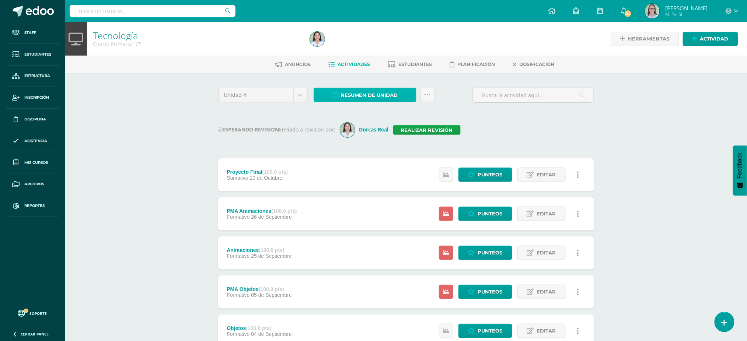
click at [358, 94] on span "Resumen de unidad" at bounding box center [369, 95] width 57 height 14
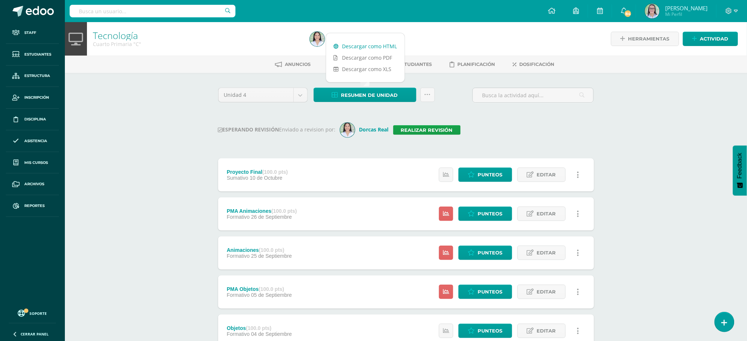
click at [366, 48] on link "Descargar como HTML" at bounding box center [365, 46] width 79 height 11
click at [420, 127] on link "Realizar revisión" at bounding box center [426, 130] width 67 height 10
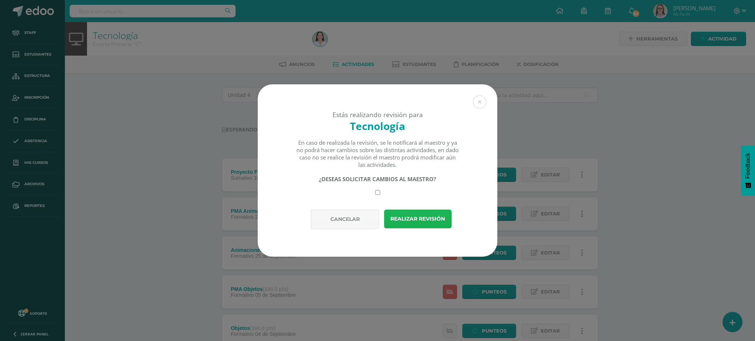
click at [421, 224] on button "Realizar revisión" at bounding box center [417, 219] width 67 height 19
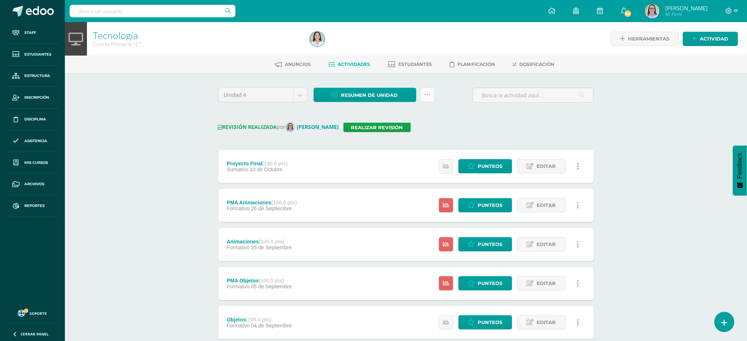
click at [430, 92] on icon at bounding box center [428, 95] width 6 height 6
click at [406, 135] on link "Enviar punteos a revision" at bounding box center [409, 136] width 81 height 18
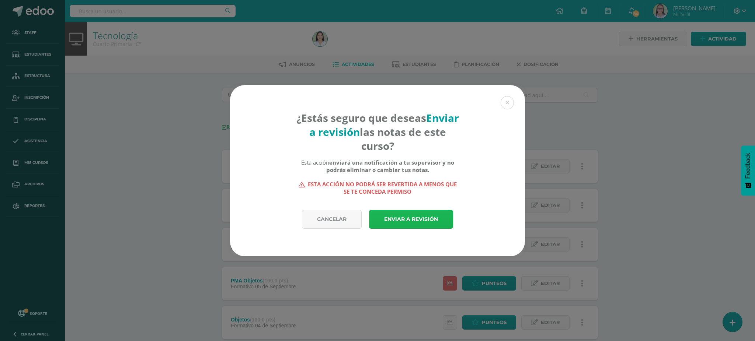
click at [389, 216] on link "Enviar a revisión" at bounding box center [411, 219] width 84 height 19
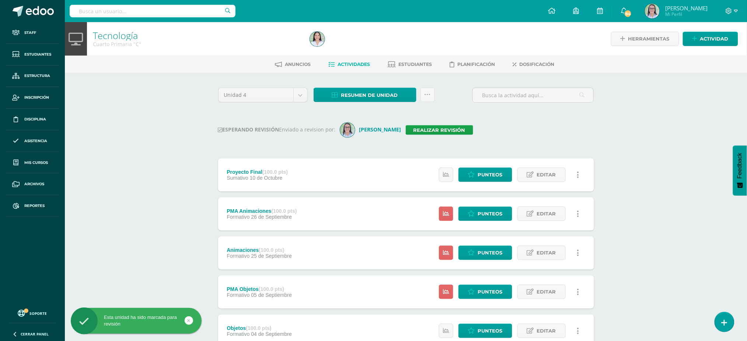
click at [171, 10] on input "text" at bounding box center [153, 11] width 166 height 13
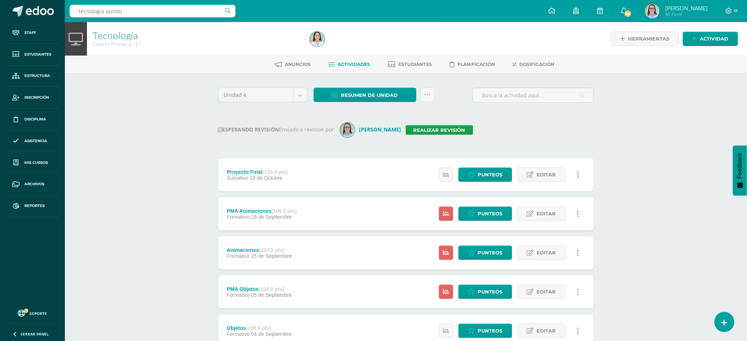
type input "tecnología quinto"
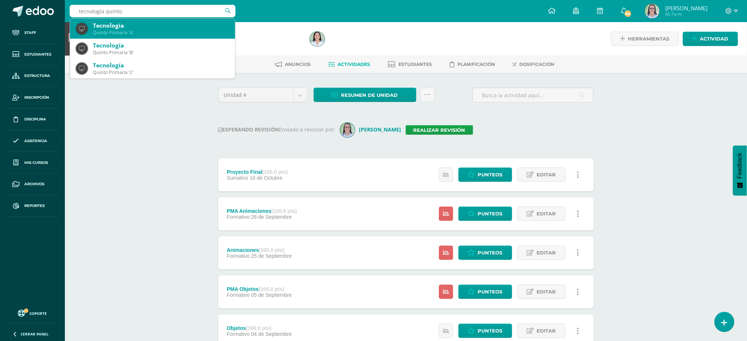
click at [158, 30] on div "Quinto Primaria 'A'" at bounding box center [161, 32] width 136 height 6
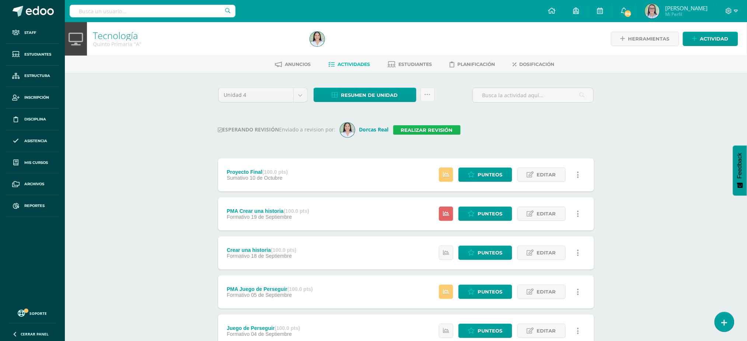
click at [425, 131] on link "Realizar revisión" at bounding box center [426, 130] width 67 height 10
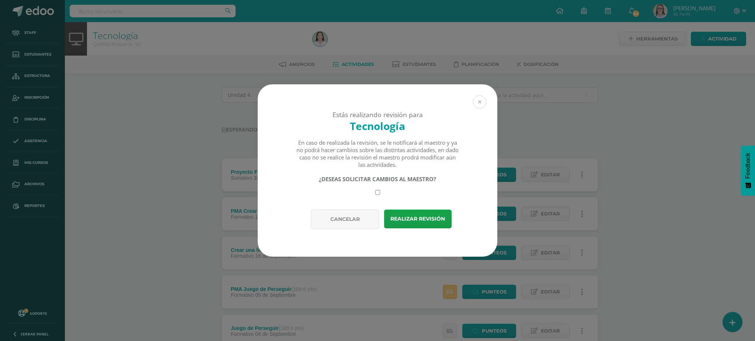
click at [481, 101] on button at bounding box center [479, 101] width 13 height 13
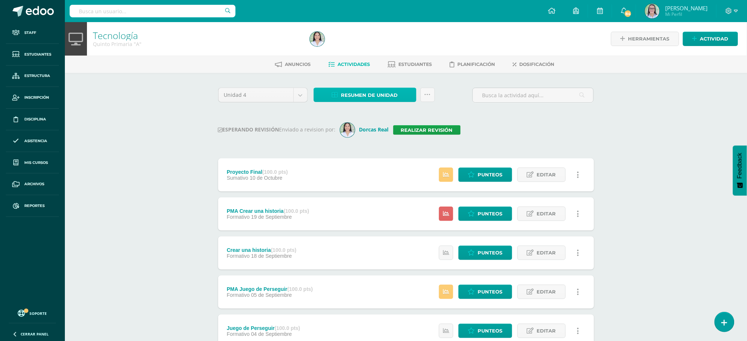
click at [366, 94] on span "Resumen de unidad" at bounding box center [369, 95] width 57 height 14
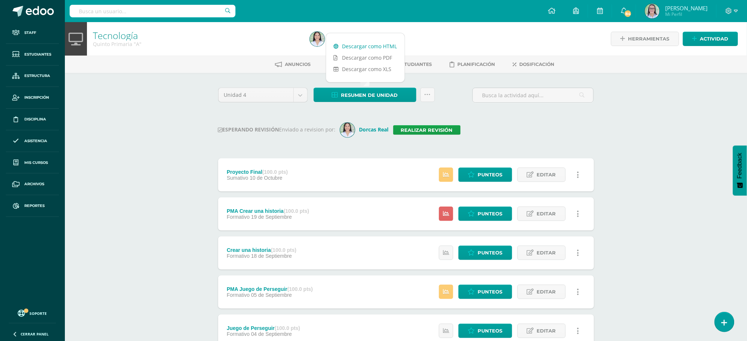
click at [333, 41] on link "Descargar como HTML" at bounding box center [365, 46] width 79 height 11
click at [137, 8] on input "text" at bounding box center [153, 11] width 166 height 13
type input "tecnología quinto"
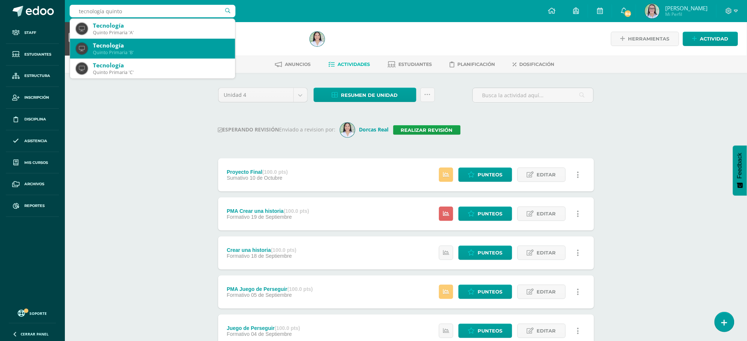
click at [138, 54] on div "Quinto Primaria 'B'" at bounding box center [161, 52] width 136 height 6
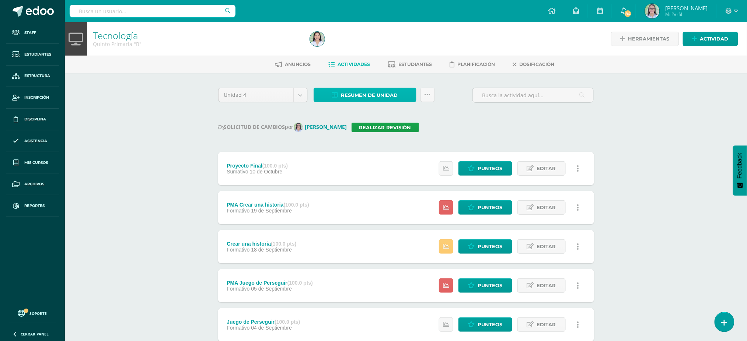
click at [387, 91] on span "Resumen de unidad" at bounding box center [369, 95] width 57 height 14
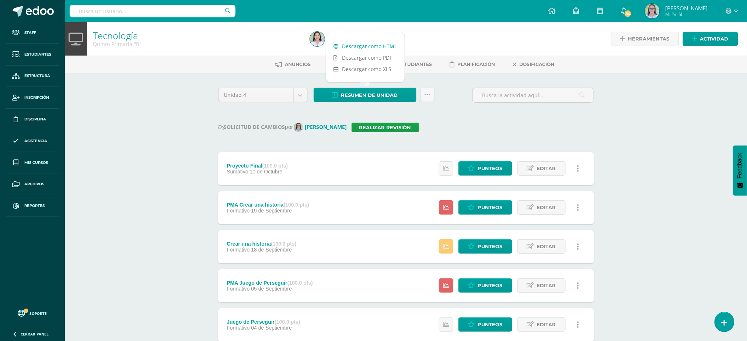
click at [355, 44] on link "Descargar como HTML" at bounding box center [365, 46] width 79 height 11
